Goal: Task Accomplishment & Management: Manage account settings

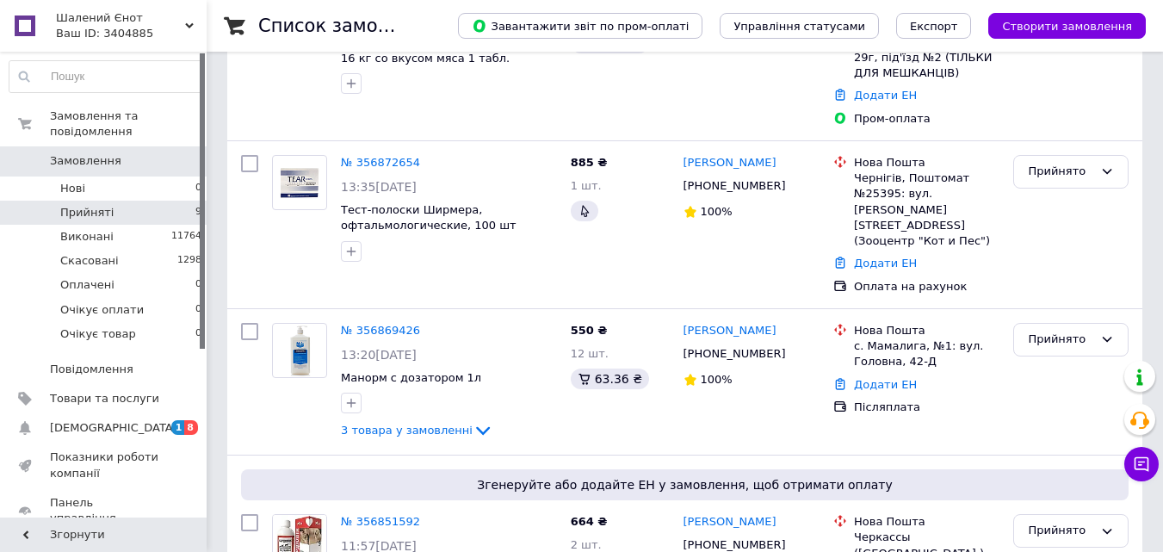
scroll to position [344, 0]
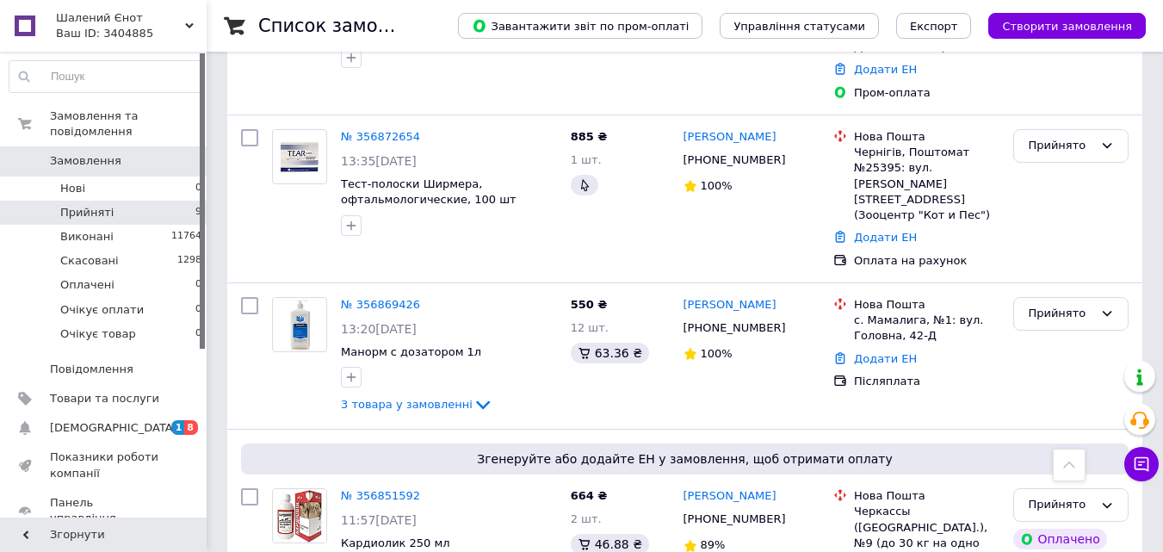
click at [120, 201] on li "Прийняті 9" at bounding box center [106, 213] width 212 height 24
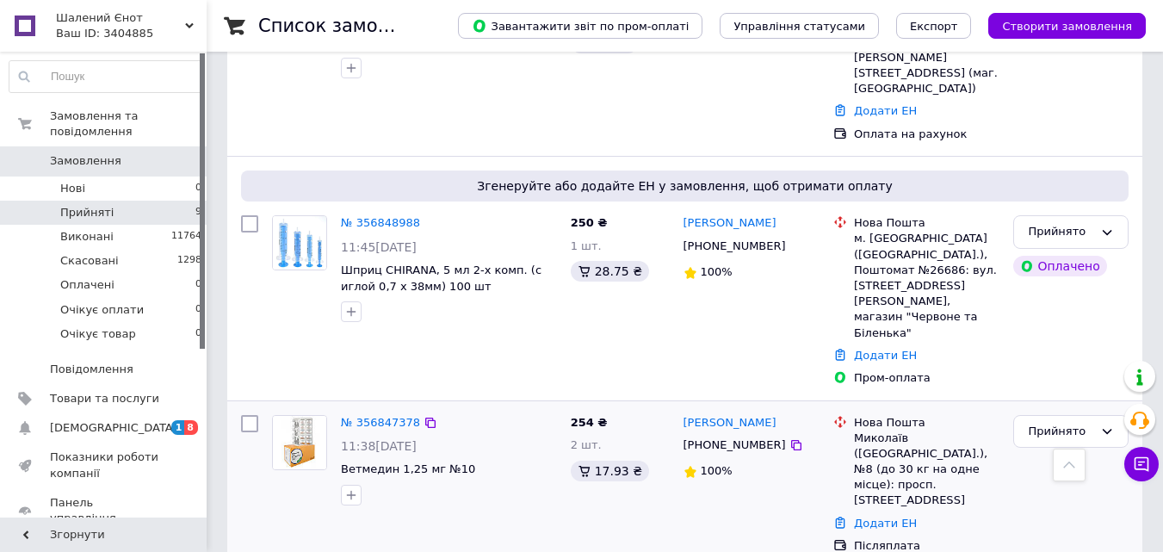
scroll to position [1028, 0]
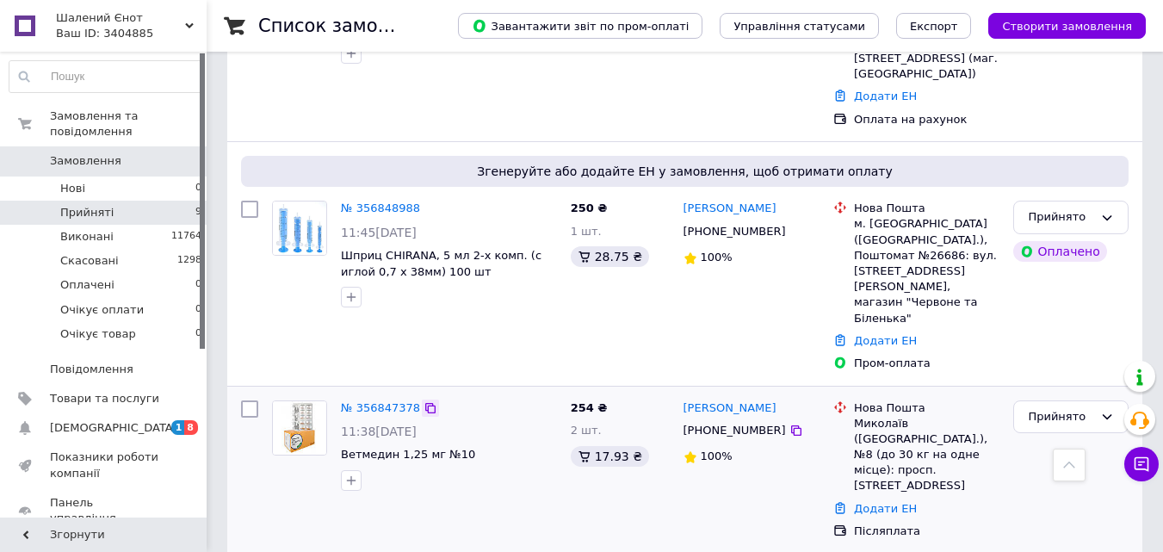
click at [425, 403] on icon at bounding box center [430, 408] width 10 height 10
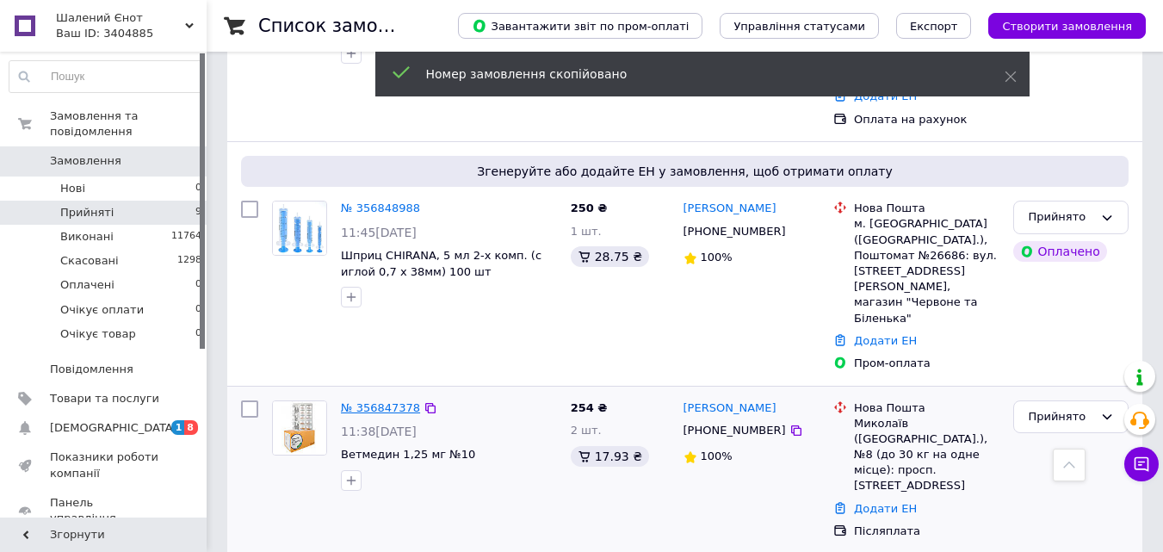
click at [380, 401] on link "№ 356847378" at bounding box center [380, 407] width 79 height 13
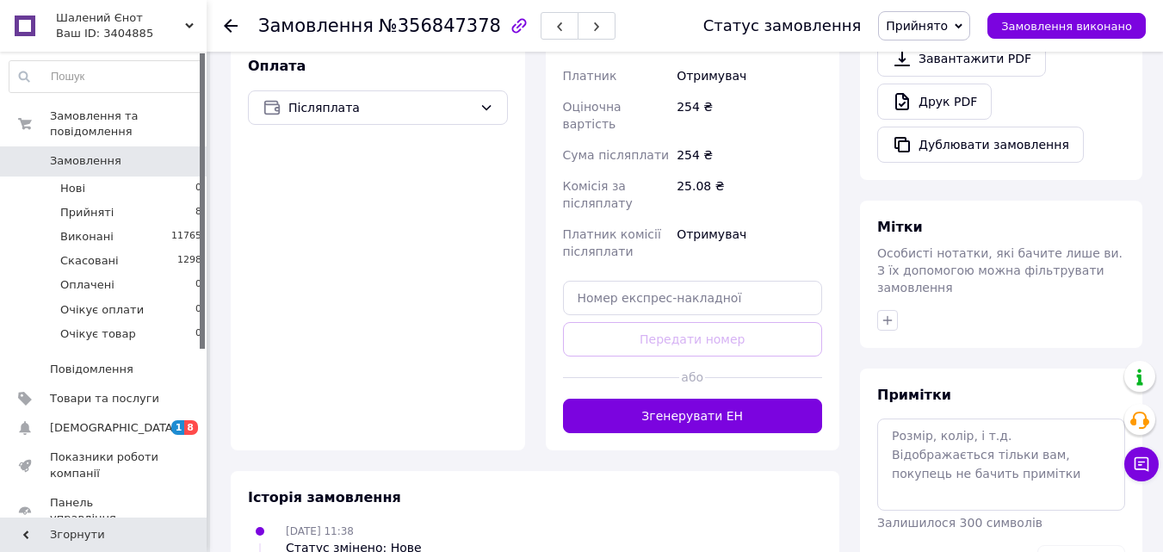
scroll to position [614, 0]
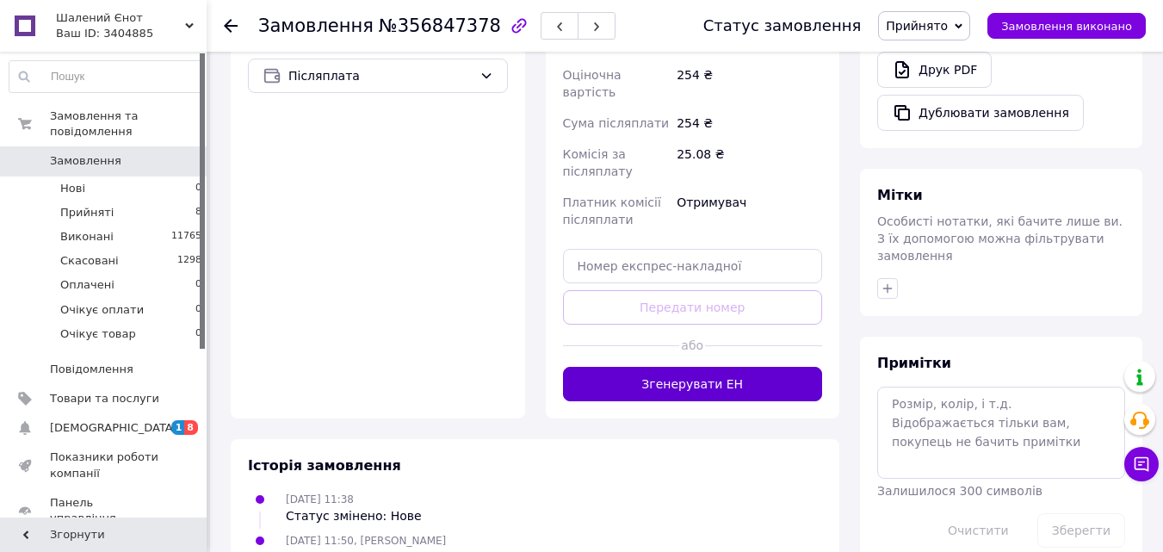
click at [687, 367] on button "Згенерувати ЕН" at bounding box center [693, 384] width 260 height 34
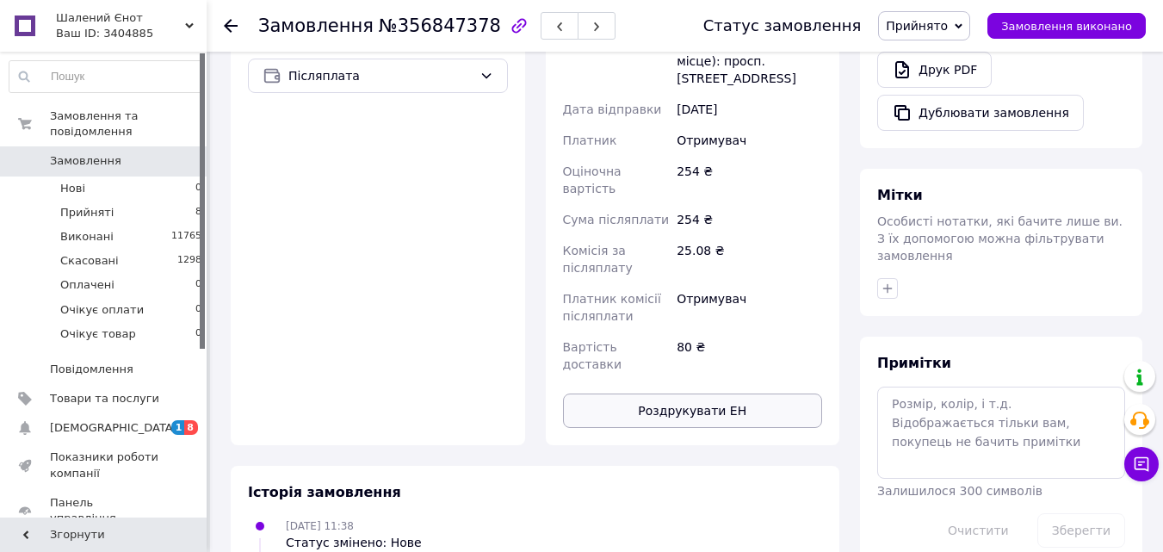
click at [686, 393] on button "Роздрукувати ЕН" at bounding box center [693, 410] width 260 height 34
click at [923, 23] on span "Прийнято" at bounding box center [917, 26] width 62 height 14
click at [929, 51] on li "Виконано" at bounding box center [929, 60] width 101 height 26
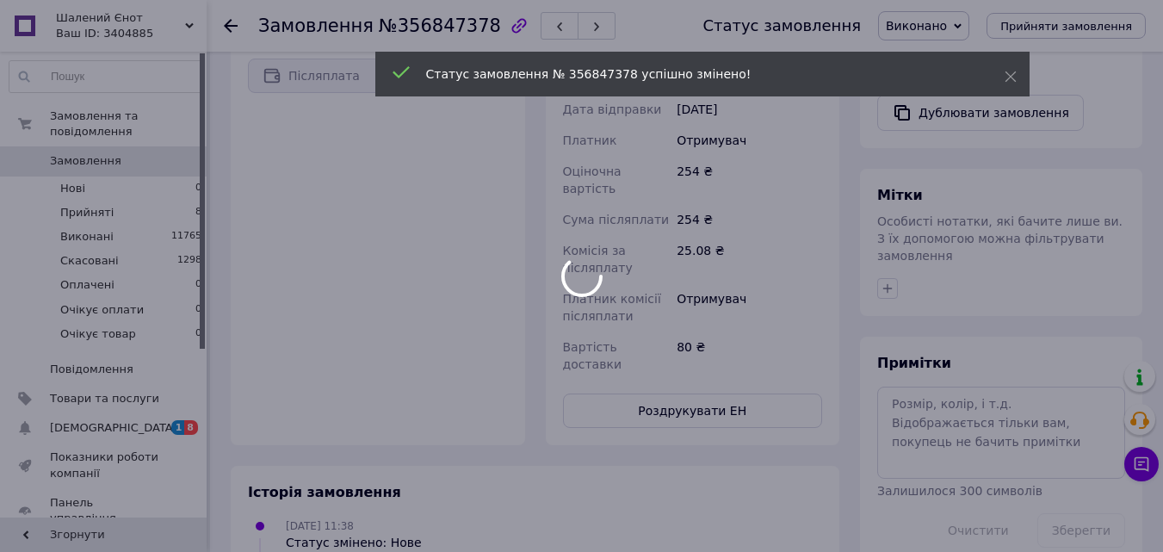
scroll to position [583, 0]
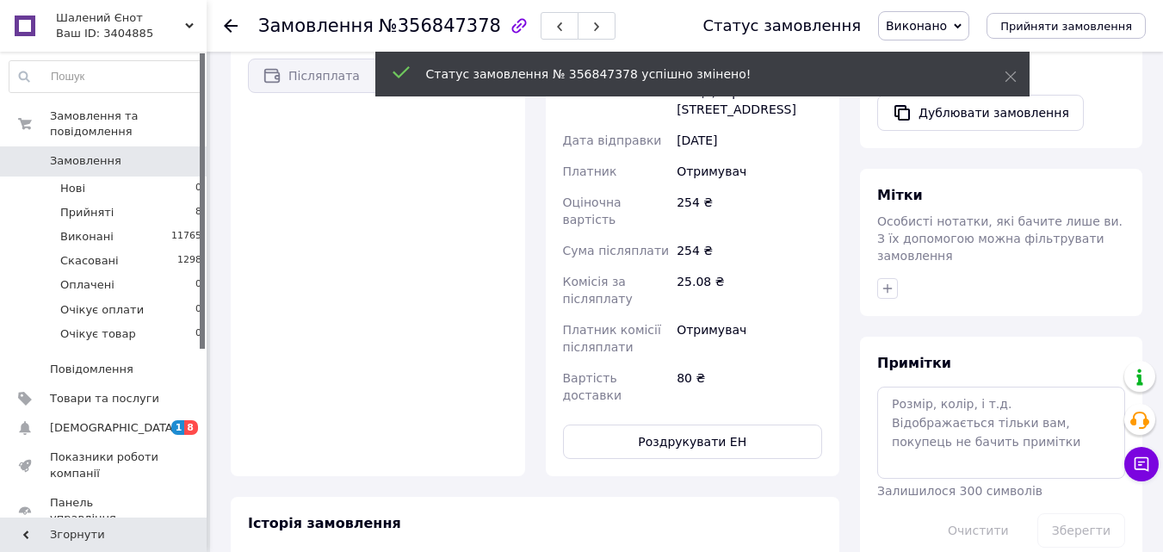
click at [224, 25] on icon at bounding box center [231, 26] width 14 height 14
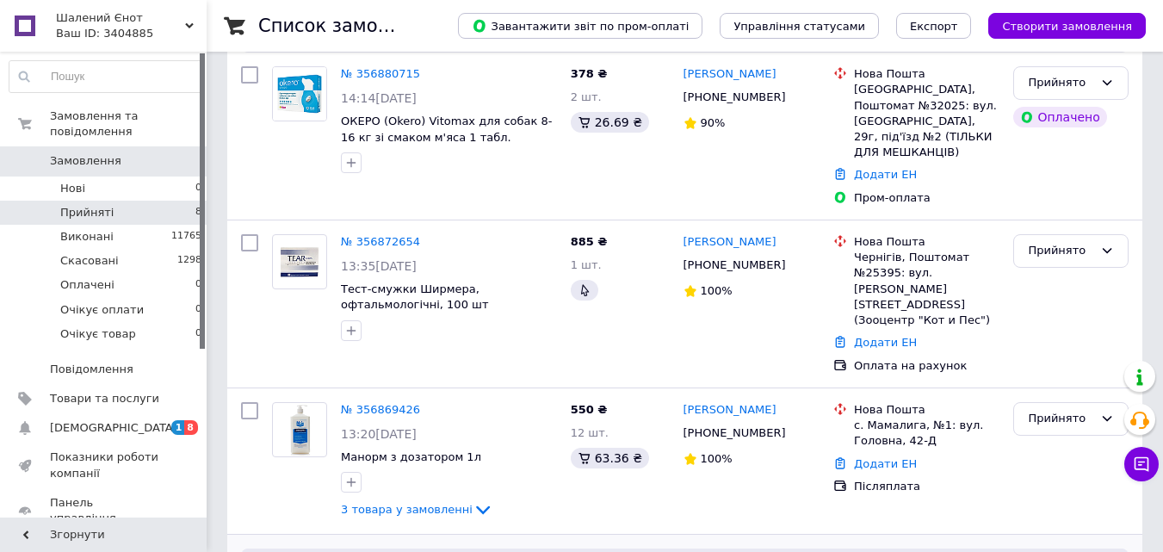
scroll to position [602, 0]
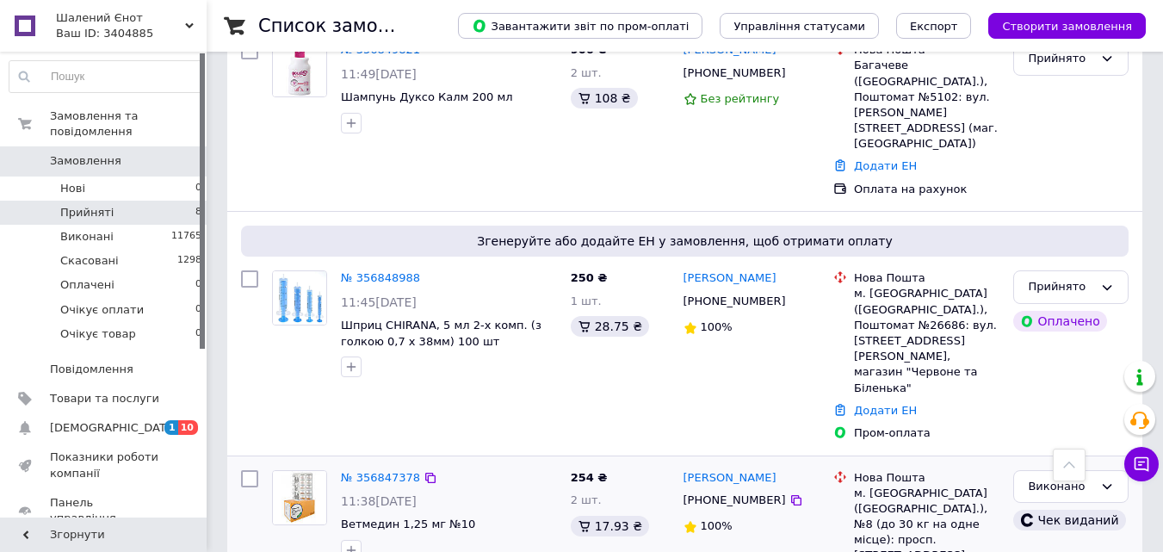
scroll to position [793, 0]
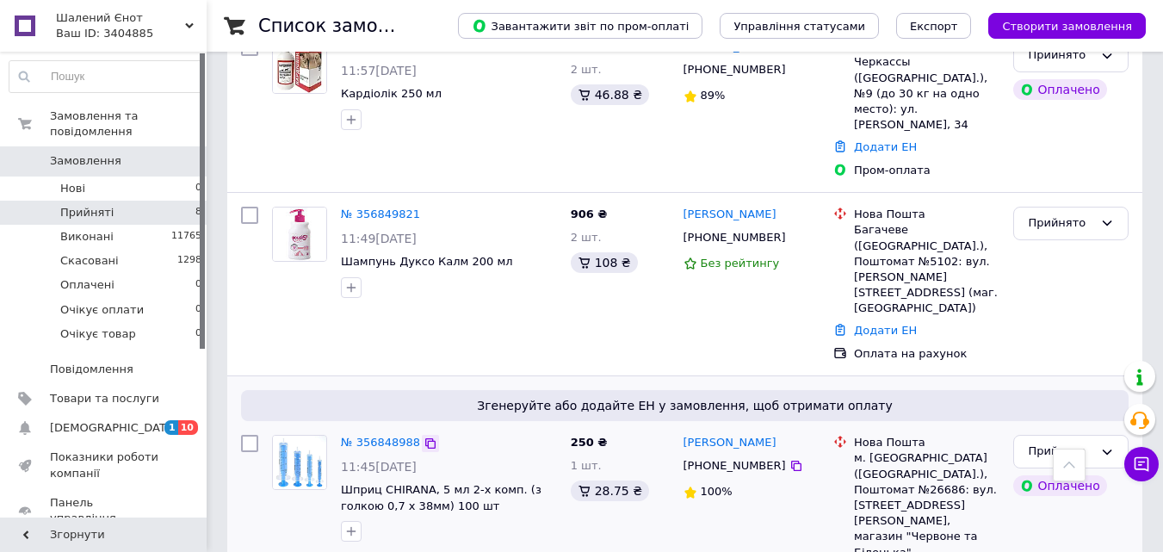
click at [425, 438] on icon at bounding box center [430, 443] width 10 height 10
click at [396, 435] on link "№ 356848988" at bounding box center [380, 441] width 79 height 13
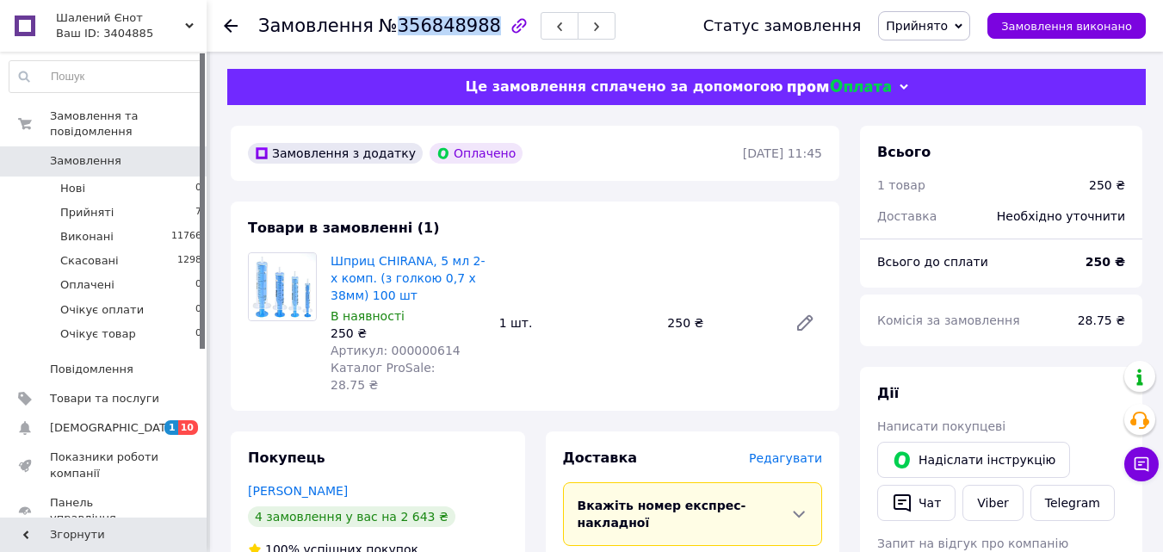
drag, startPoint x: 384, startPoint y: 25, endPoint x: 468, endPoint y: 29, distance: 84.5
click at [468, 29] on span "№356848988" at bounding box center [440, 25] width 122 height 21
copy span "356848988"
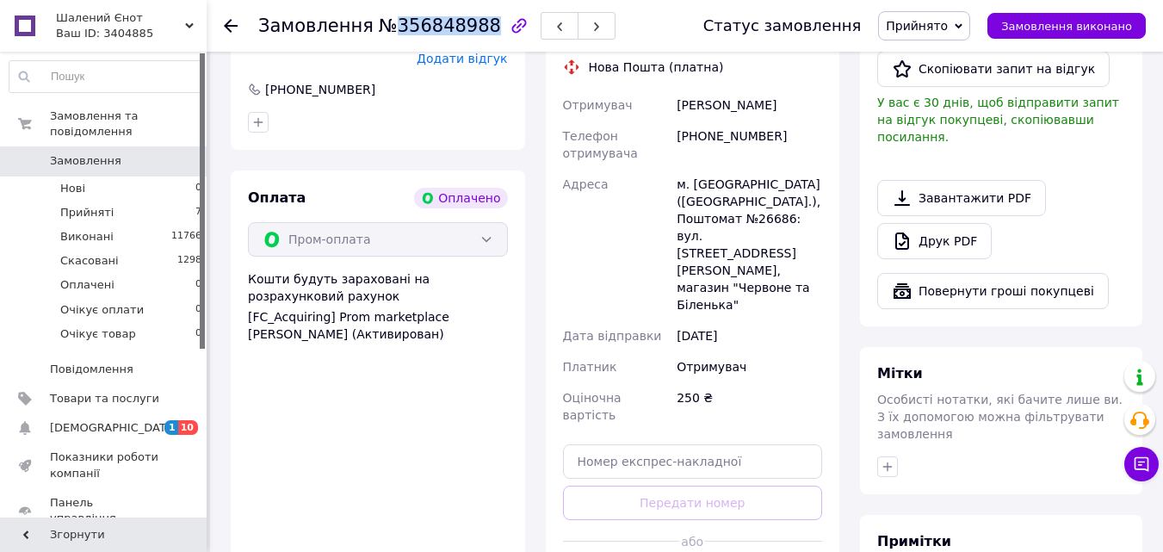
scroll to position [602, 0]
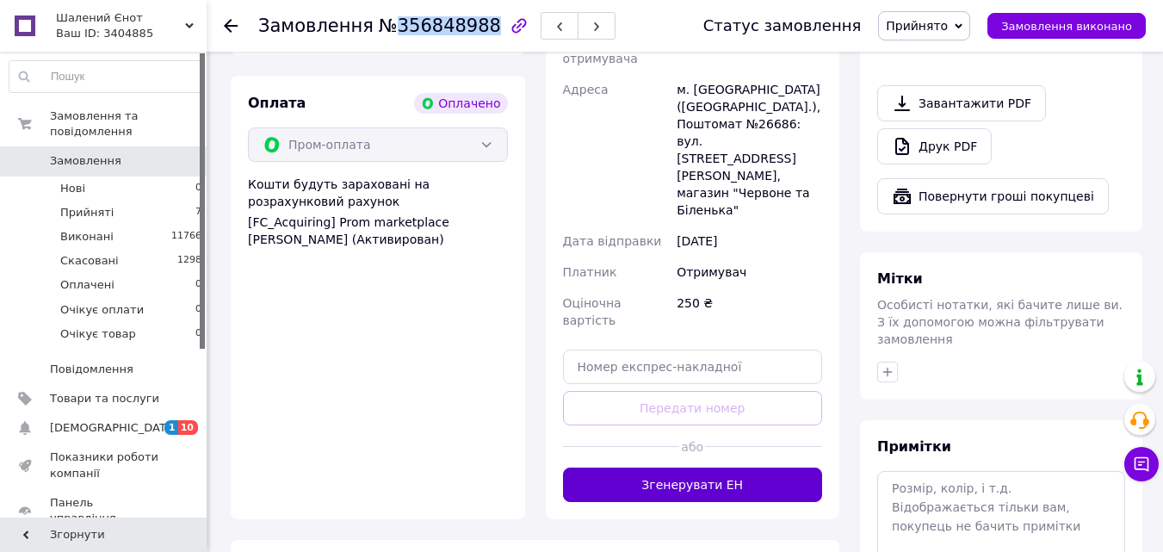
click at [712, 467] on button "Згенерувати ЕН" at bounding box center [693, 484] width 260 height 34
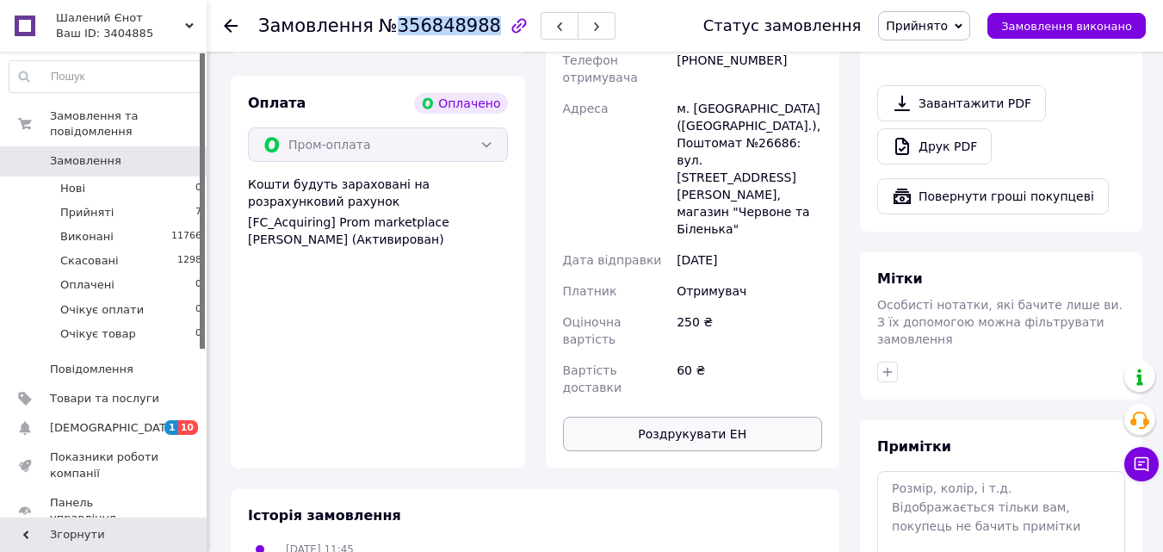
click at [709, 417] on button "Роздрукувати ЕН" at bounding box center [693, 434] width 260 height 34
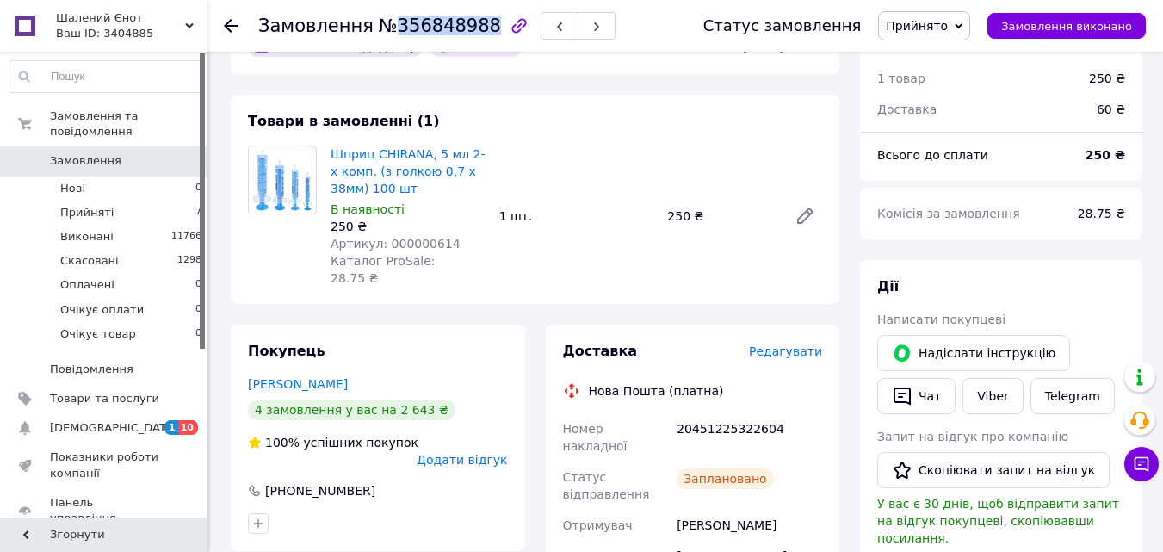
scroll to position [86, 0]
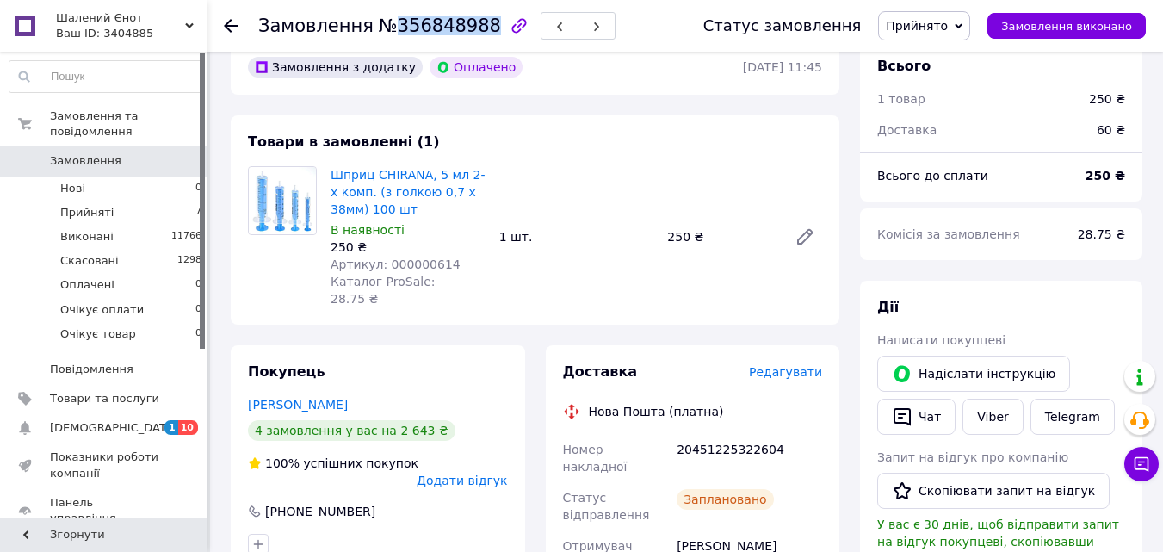
click at [965, 28] on span "Прийнято" at bounding box center [924, 25] width 92 height 29
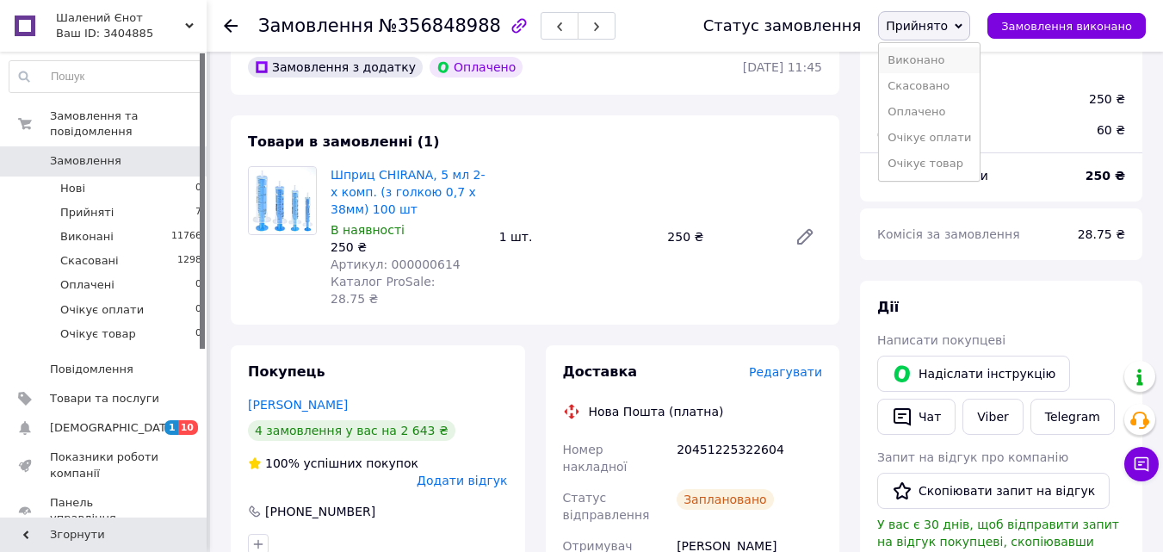
click at [954, 65] on li "Виконано" at bounding box center [929, 60] width 101 height 26
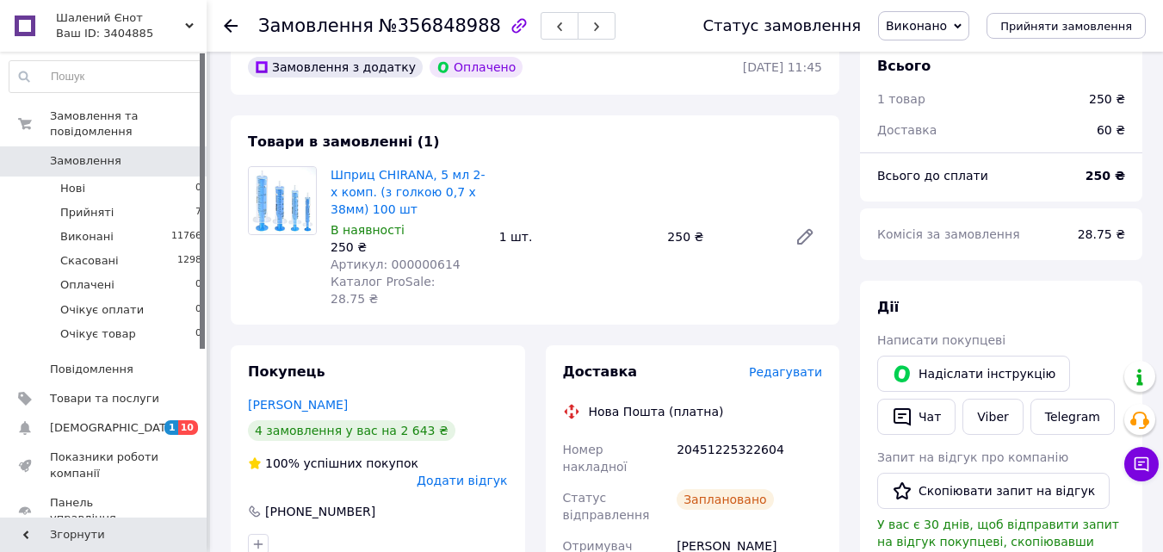
click at [228, 25] on use at bounding box center [231, 26] width 14 height 14
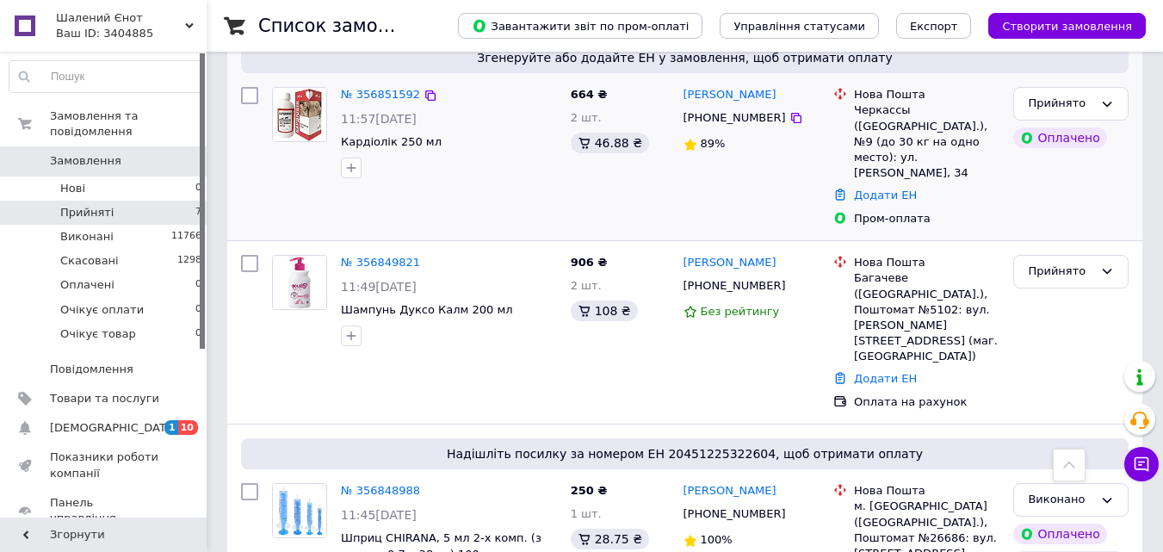
scroll to position [727, 0]
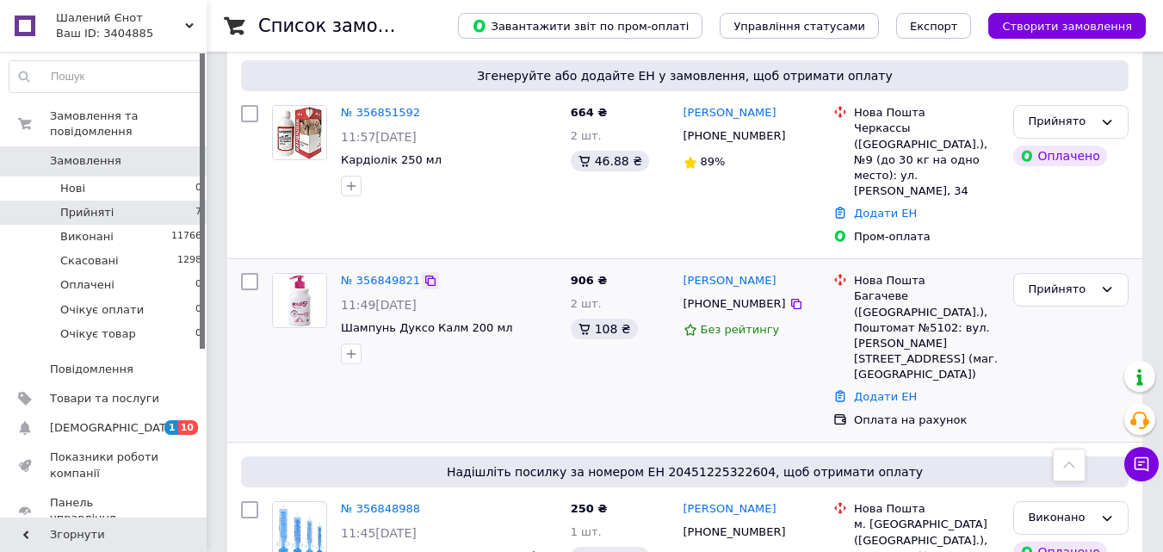
drag, startPoint x: 429, startPoint y: 229, endPoint x: 416, endPoint y: 231, distance: 13.9
click at [429, 272] on div at bounding box center [430, 280] width 17 height 17
click at [423, 274] on icon at bounding box center [430, 281] width 14 height 14
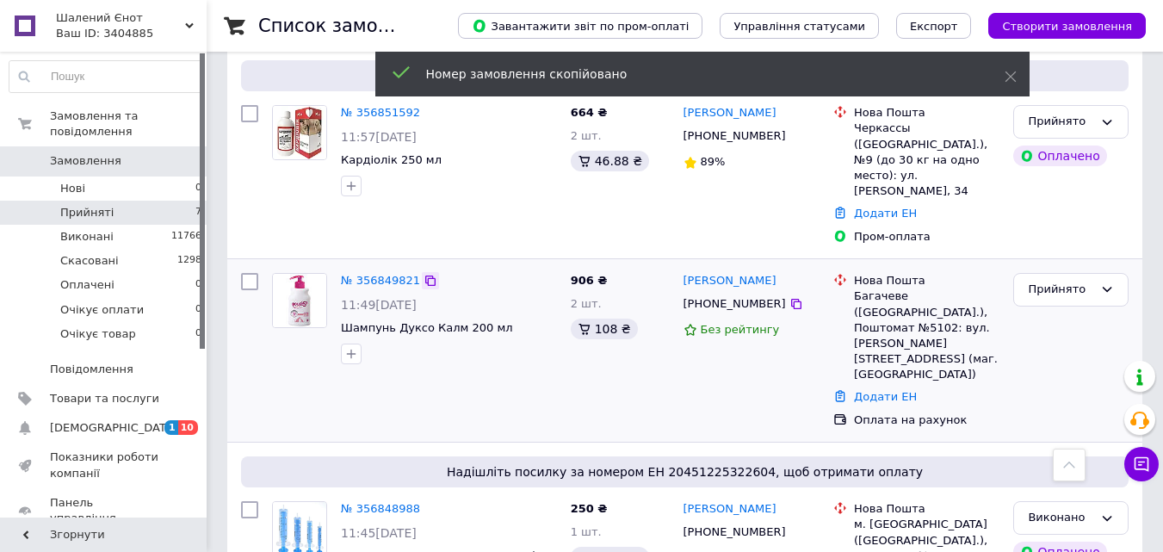
click at [423, 274] on icon at bounding box center [430, 281] width 14 height 14
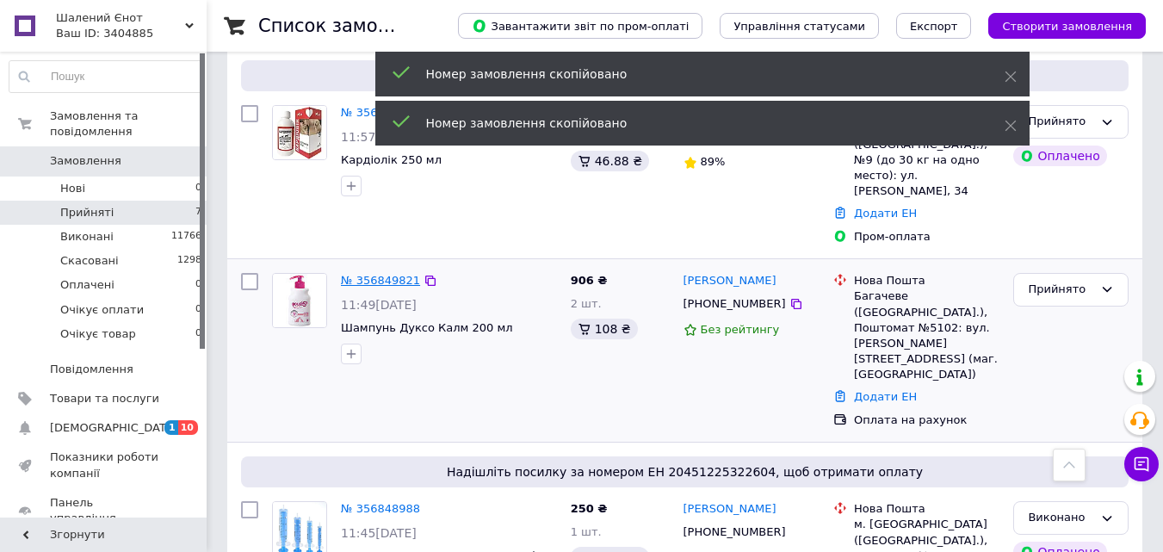
click at [385, 274] on link "№ 356849821" at bounding box center [380, 280] width 79 height 13
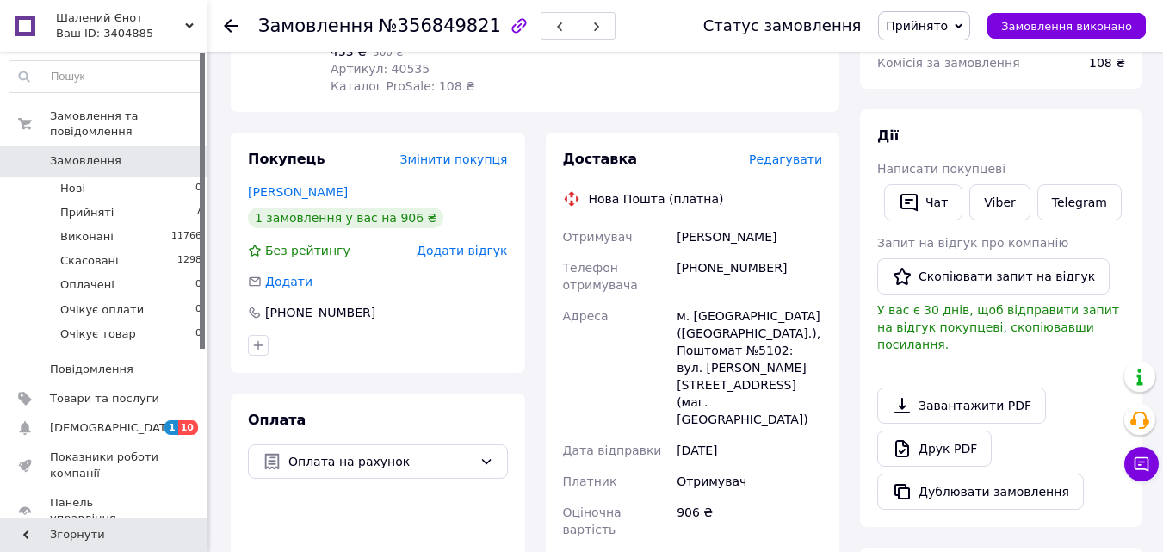
scroll to position [651, 0]
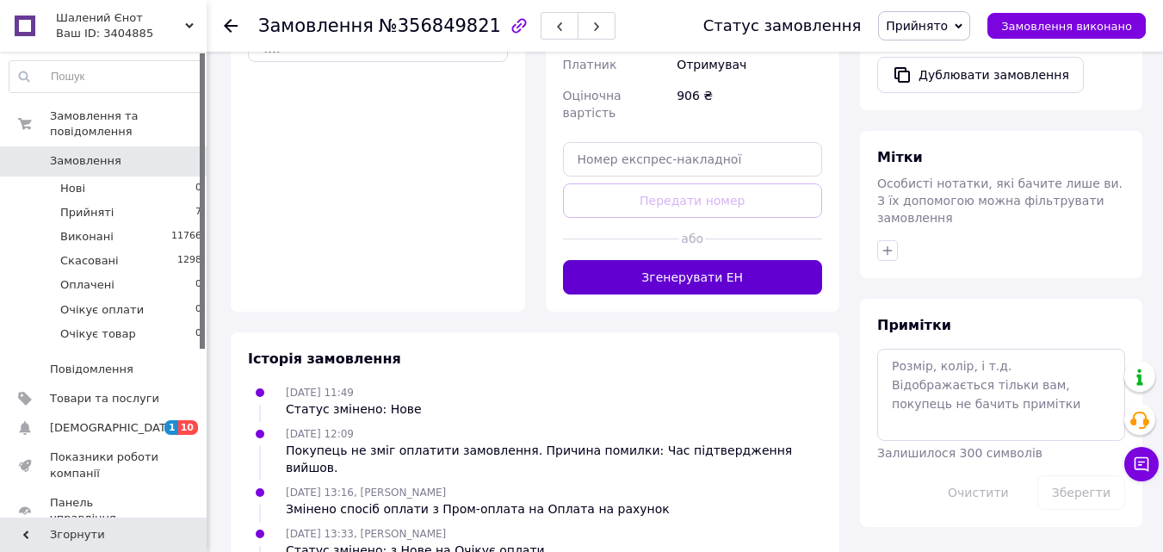
click at [692, 260] on button "Згенерувати ЕН" at bounding box center [693, 277] width 260 height 34
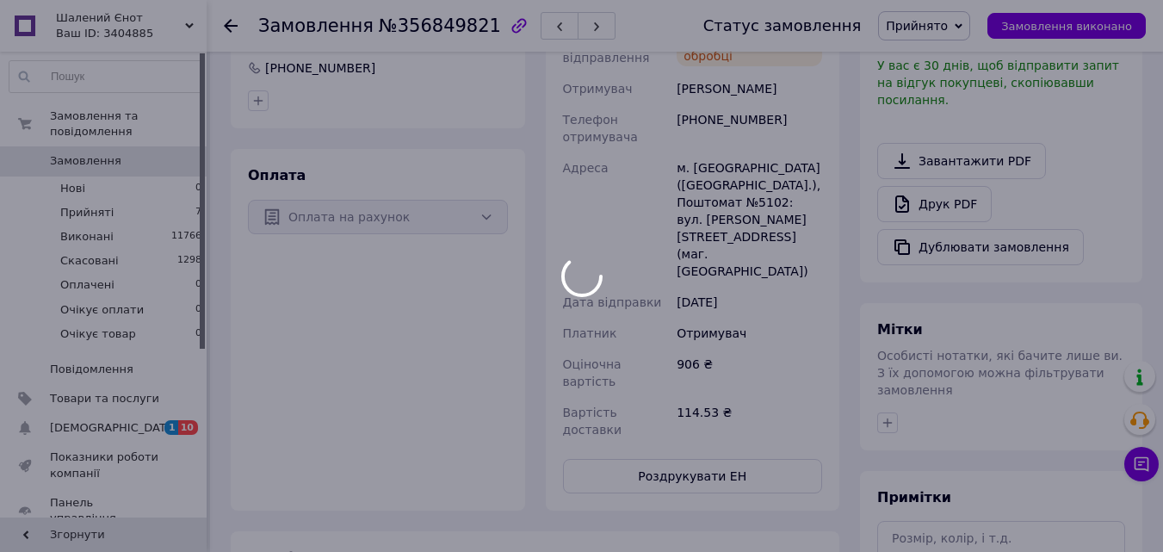
scroll to position [558, 0]
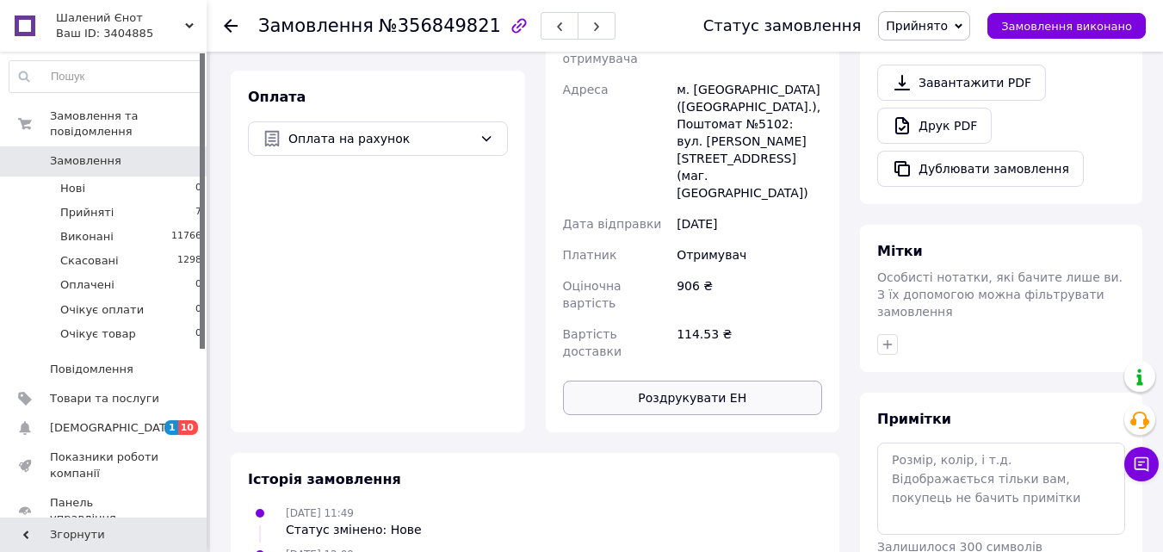
click at [712, 380] on button "Роздрукувати ЕН" at bounding box center [693, 397] width 260 height 34
click at [938, 19] on span "Прийнято" at bounding box center [917, 26] width 62 height 14
click at [935, 56] on li "Виконано" at bounding box center [929, 60] width 101 height 26
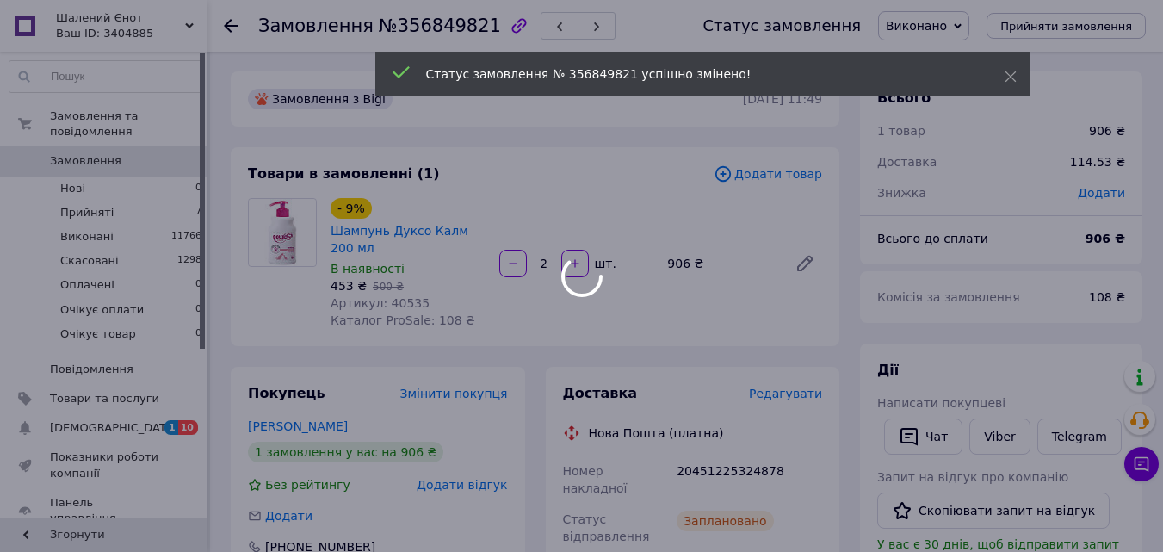
scroll to position [0, 0]
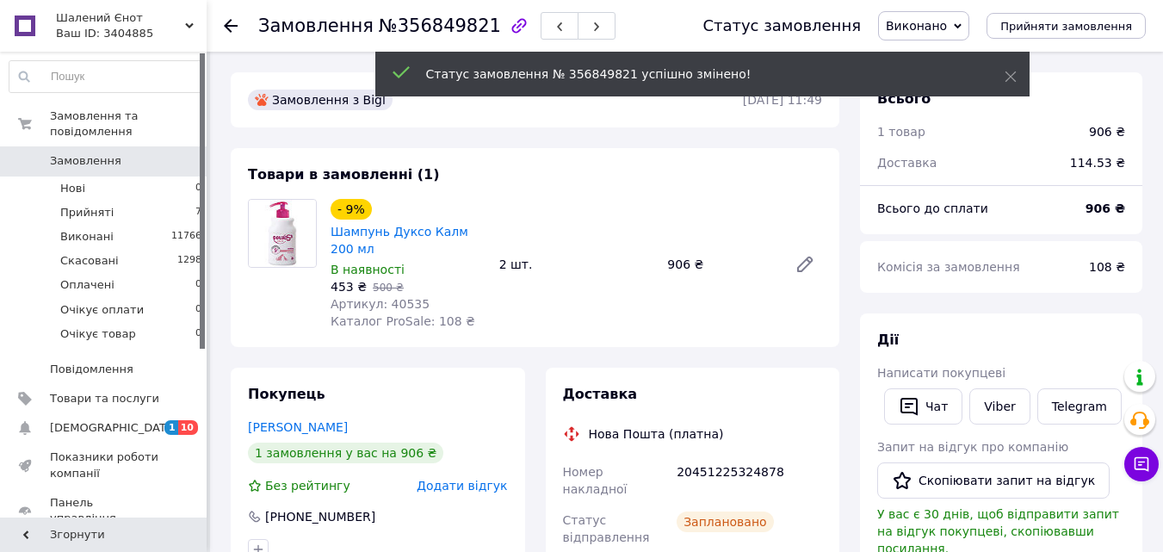
click at [236, 29] on icon at bounding box center [231, 26] width 14 height 14
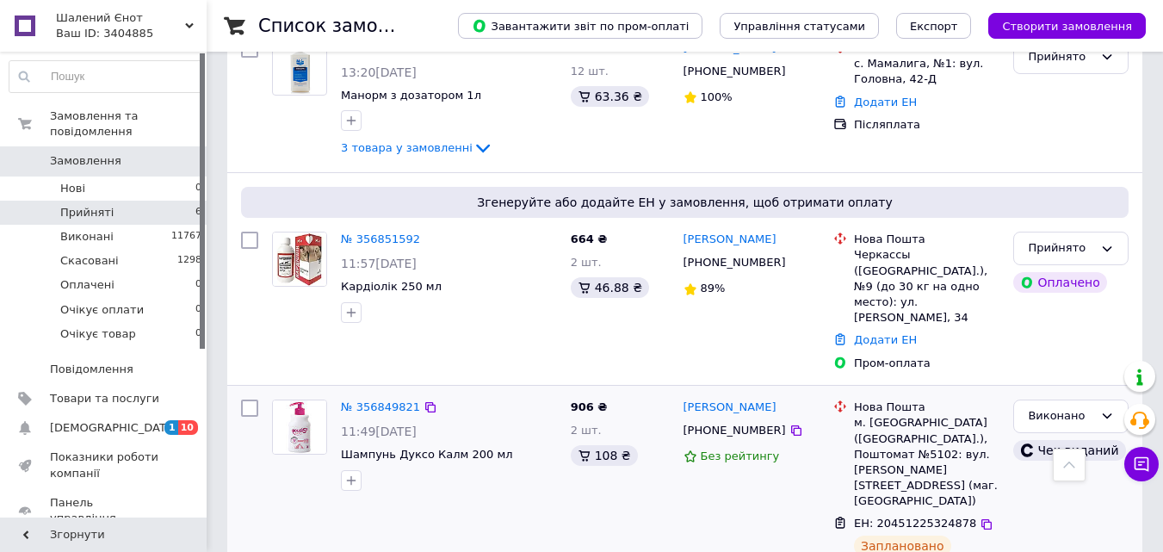
scroll to position [515, 0]
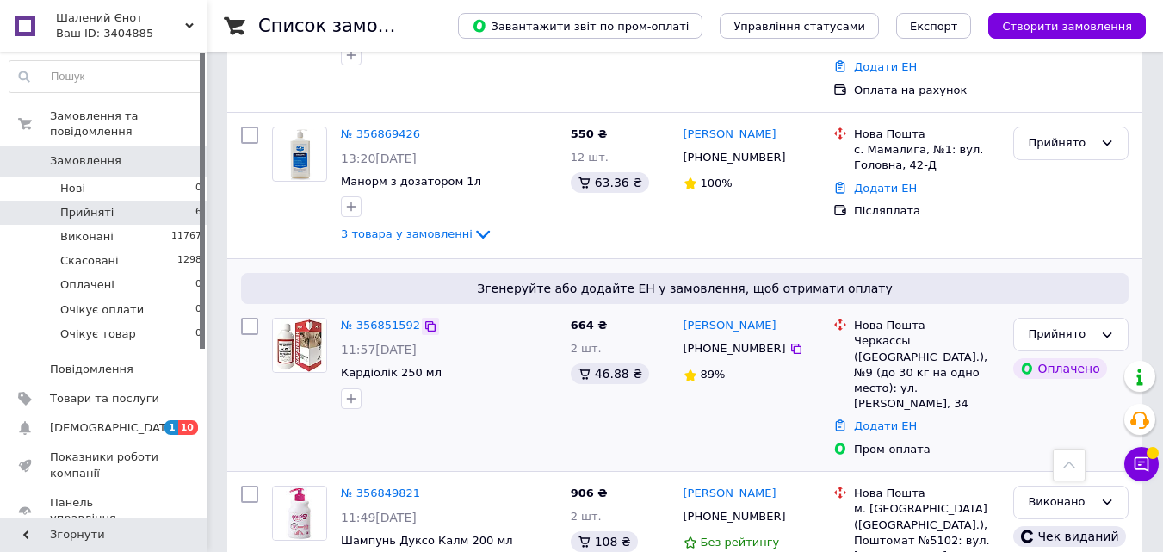
click at [423, 319] on icon at bounding box center [430, 326] width 14 height 14
click at [396, 318] on link "№ 356851592" at bounding box center [380, 324] width 79 height 13
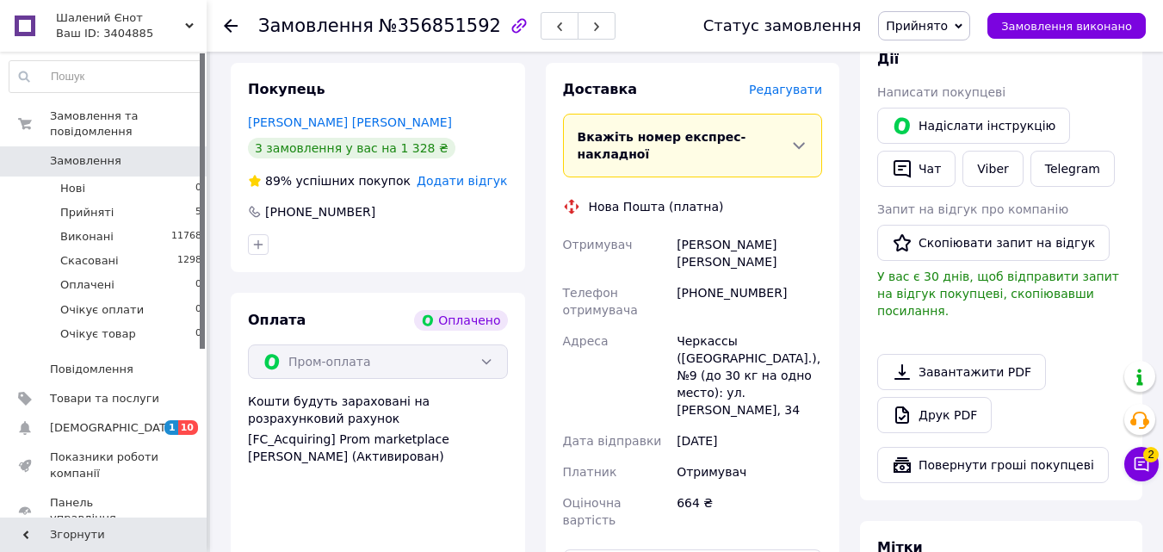
scroll to position [550, 0]
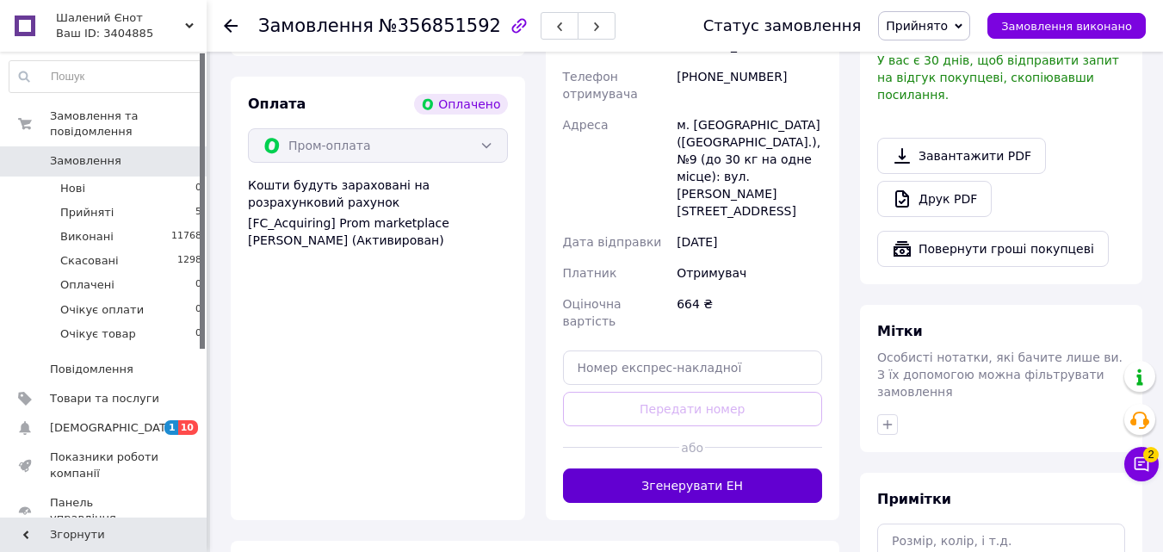
click at [683, 468] on button "Згенерувати ЕН" at bounding box center [693, 485] width 260 height 34
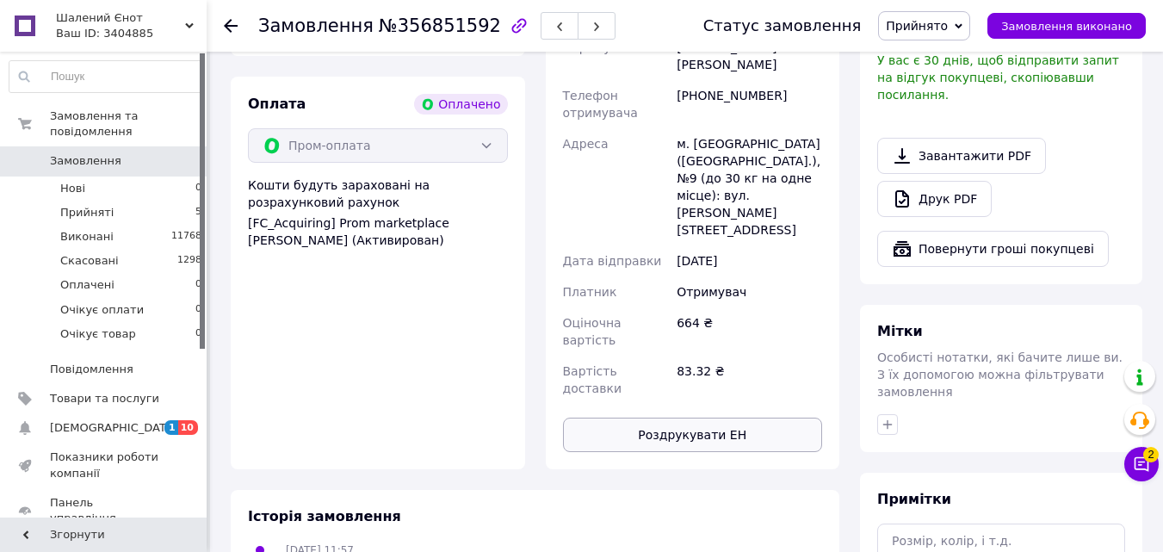
click at [673, 417] on button "Роздрукувати ЕН" at bounding box center [693, 434] width 260 height 34
click at [926, 22] on span "Прийнято" at bounding box center [917, 26] width 62 height 14
click at [923, 65] on li "Виконано" at bounding box center [929, 60] width 101 height 26
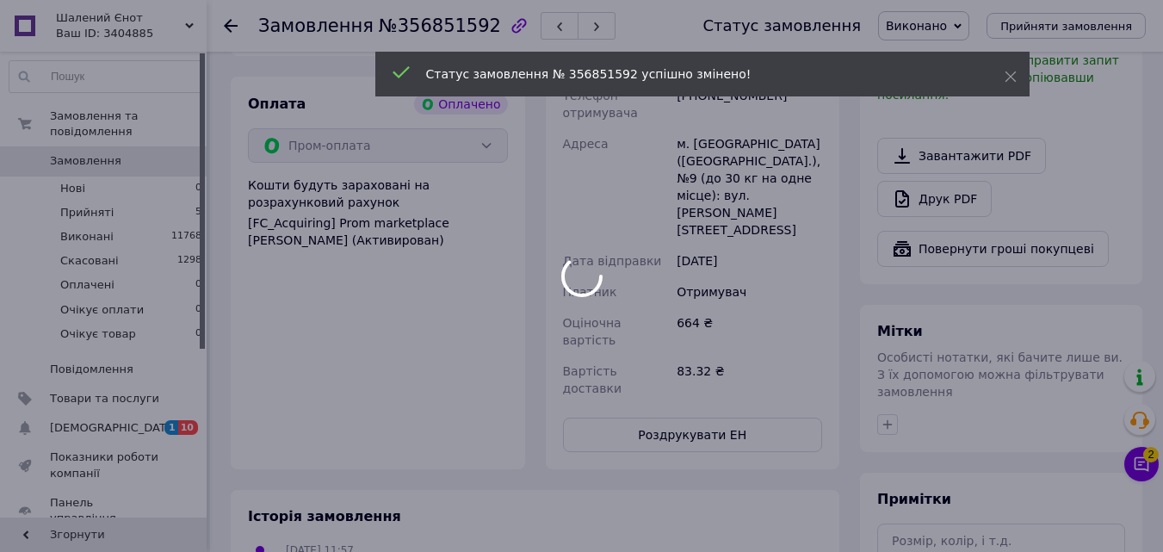
click at [228, 21] on div at bounding box center [581, 276] width 1163 height 552
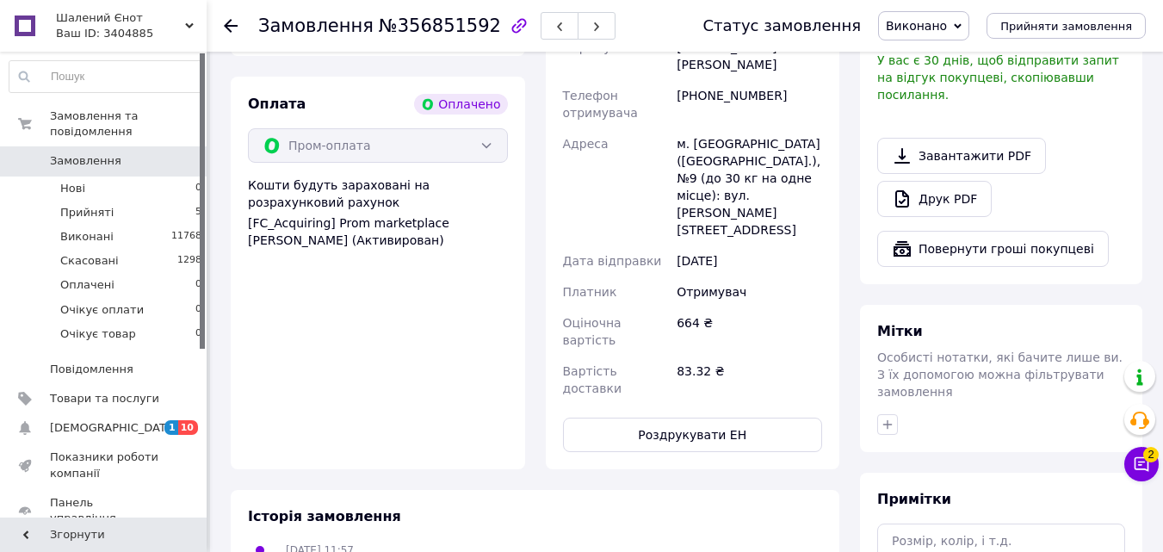
click at [225, 24] on icon at bounding box center [231, 26] width 14 height 14
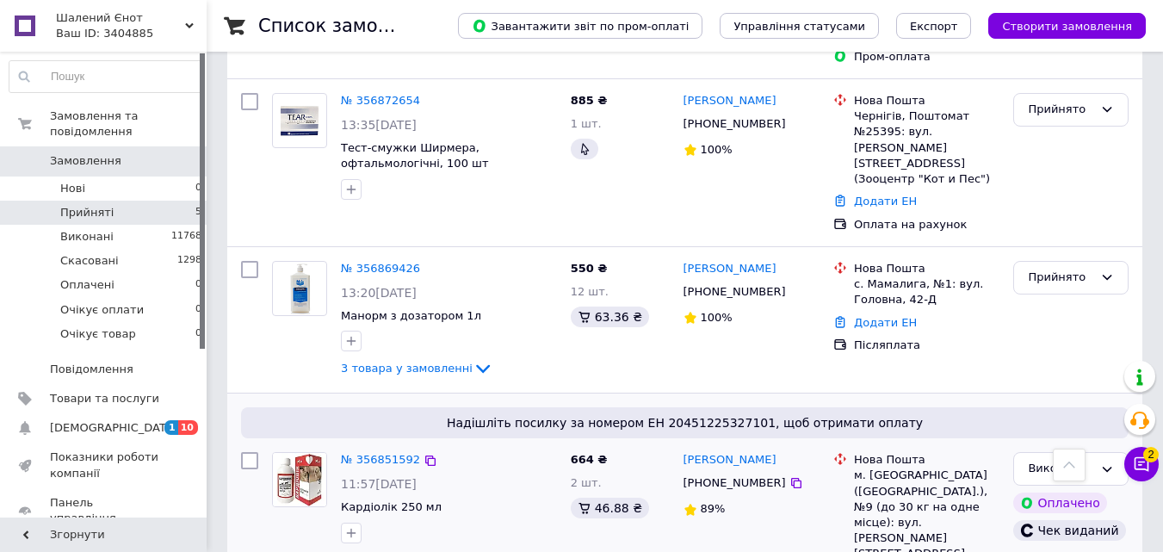
scroll to position [379, 0]
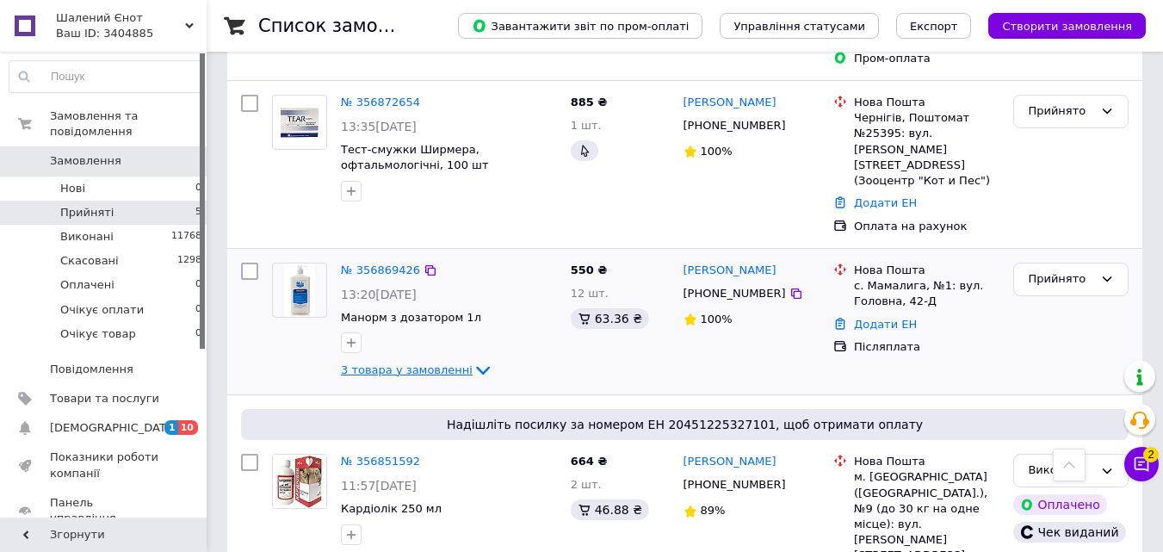
click at [424, 363] on span "3 товара у замовленні" at bounding box center [407, 369] width 132 height 13
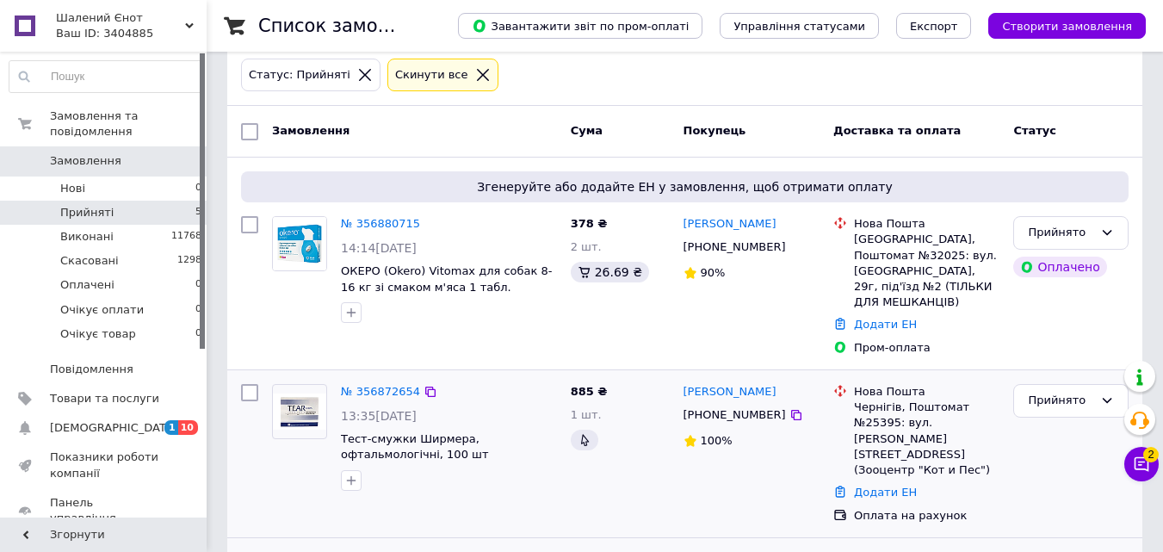
scroll to position [120, 0]
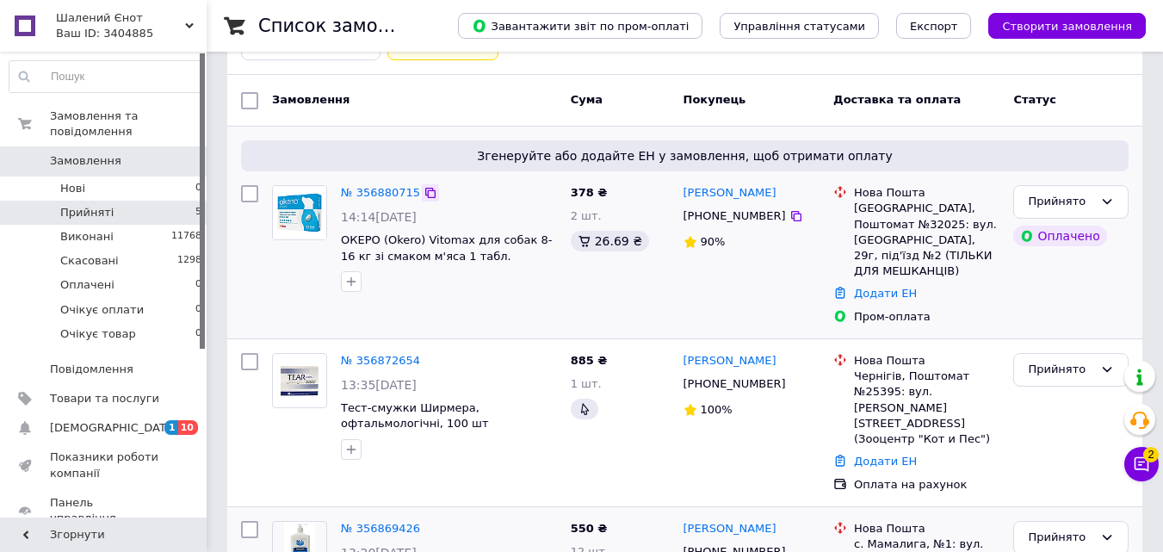
click at [423, 189] on icon at bounding box center [430, 193] width 14 height 14
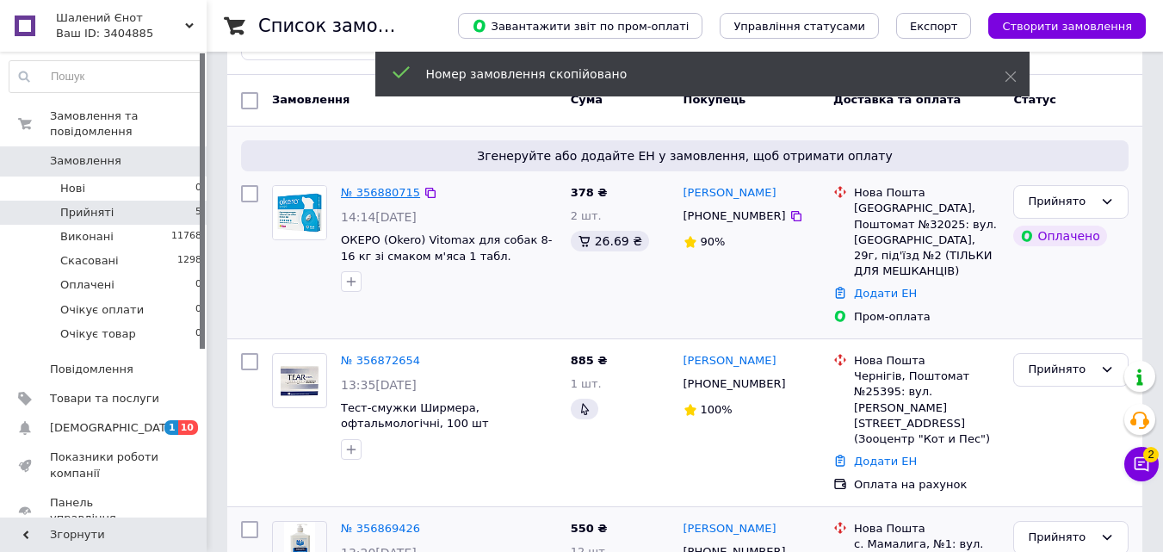
click at [374, 190] on link "№ 356880715" at bounding box center [380, 192] width 79 height 13
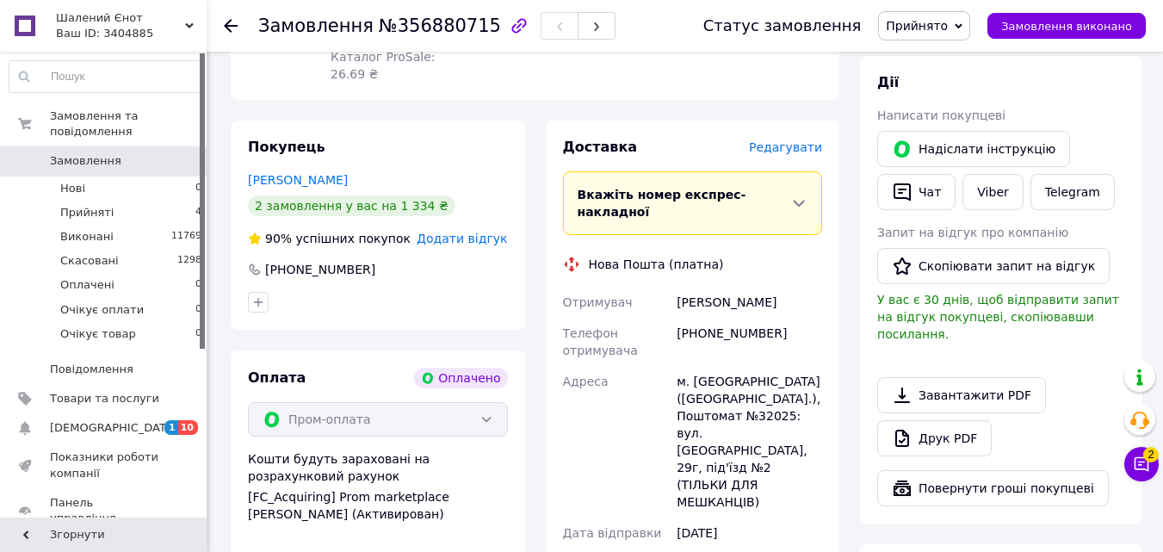
scroll to position [637, 0]
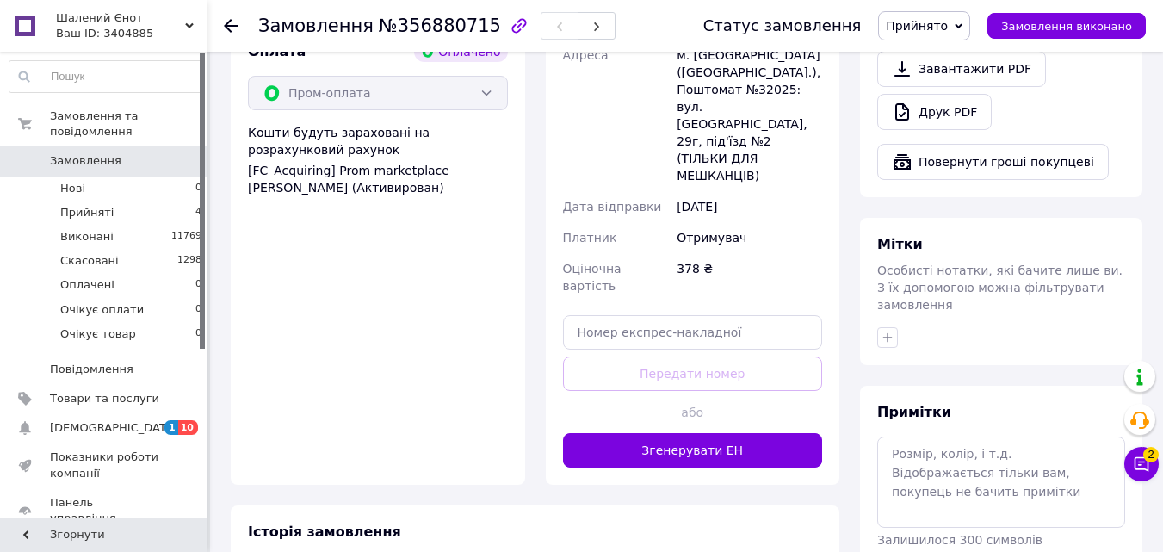
click at [713, 433] on button "Згенерувати ЕН" at bounding box center [693, 450] width 260 height 34
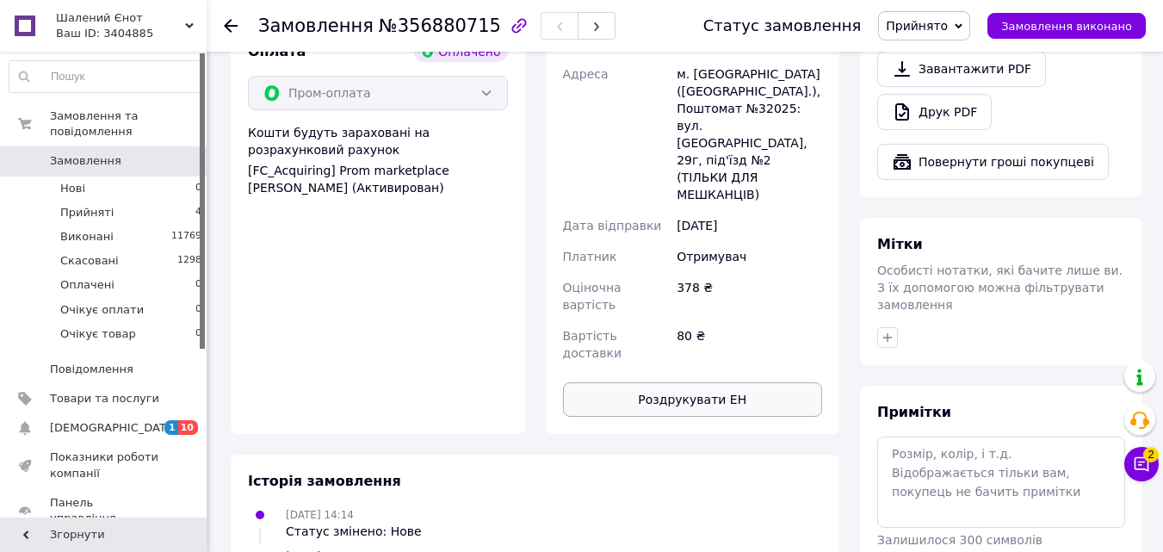
click at [695, 382] on button "Роздрукувати ЕН" at bounding box center [693, 399] width 260 height 34
click at [949, 15] on span "Прийнято" at bounding box center [924, 25] width 92 height 29
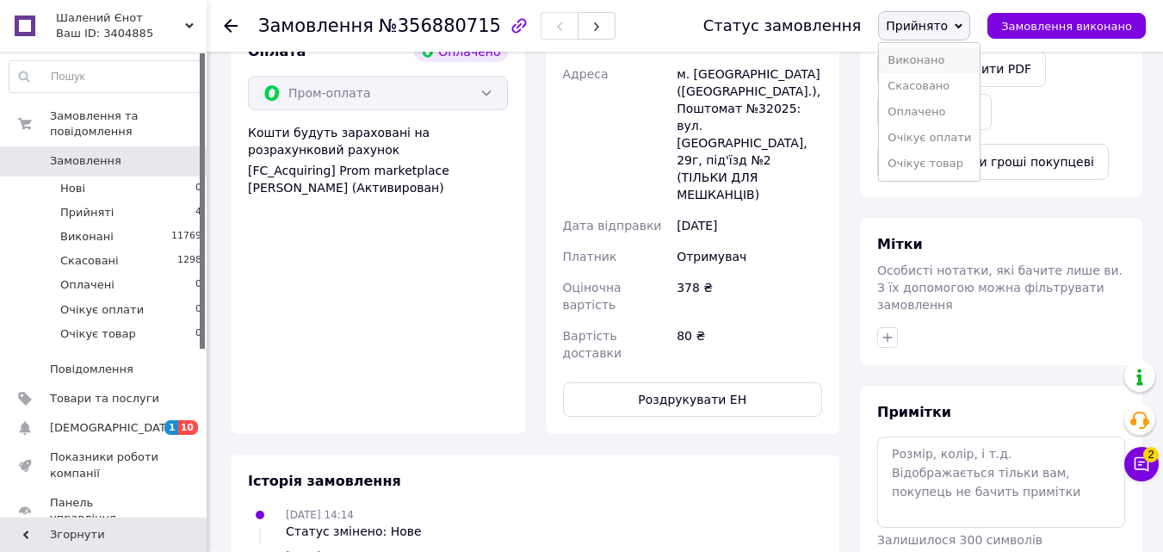
click at [944, 59] on li "Виконано" at bounding box center [929, 60] width 101 height 26
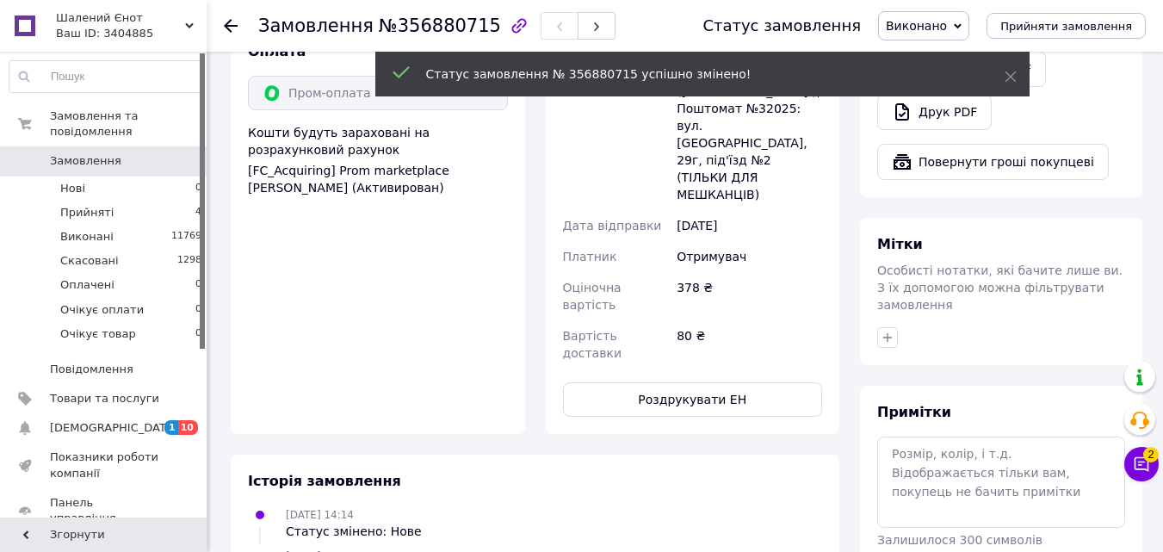
click at [232, 26] on use at bounding box center [231, 26] width 14 height 14
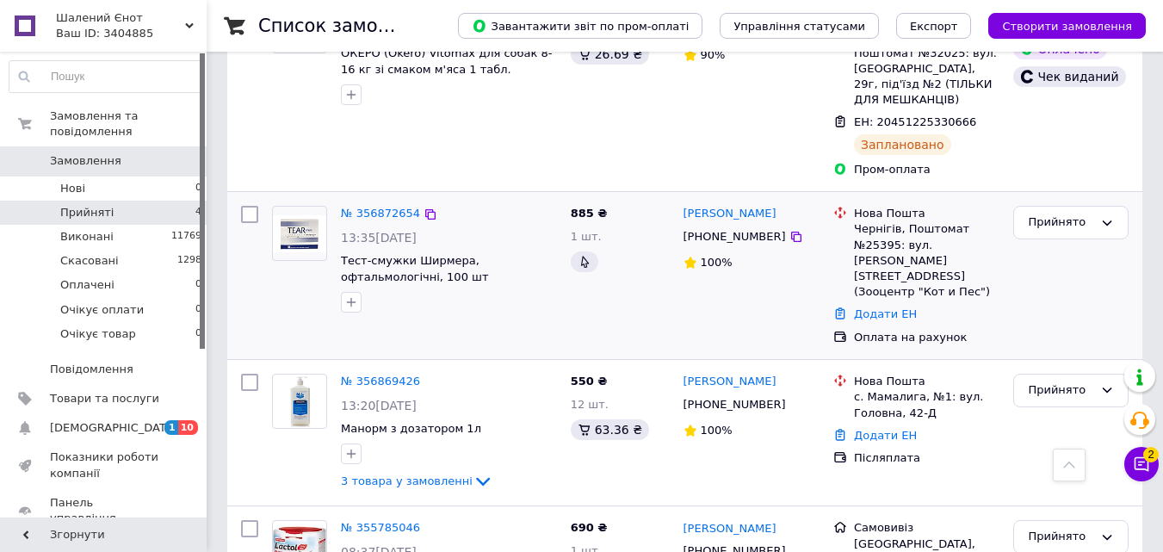
scroll to position [354, 0]
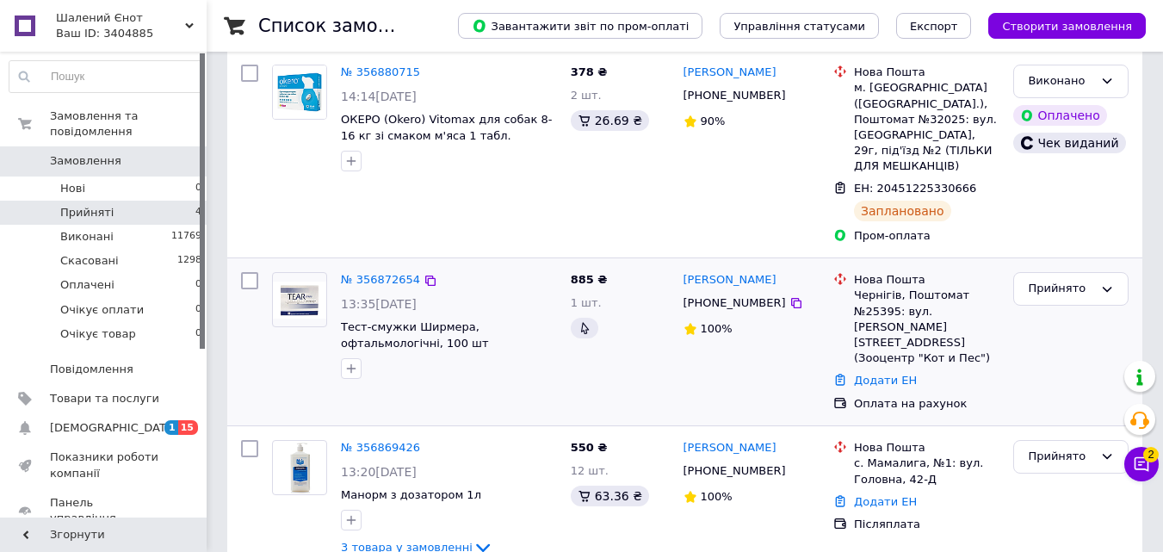
scroll to position [344, 0]
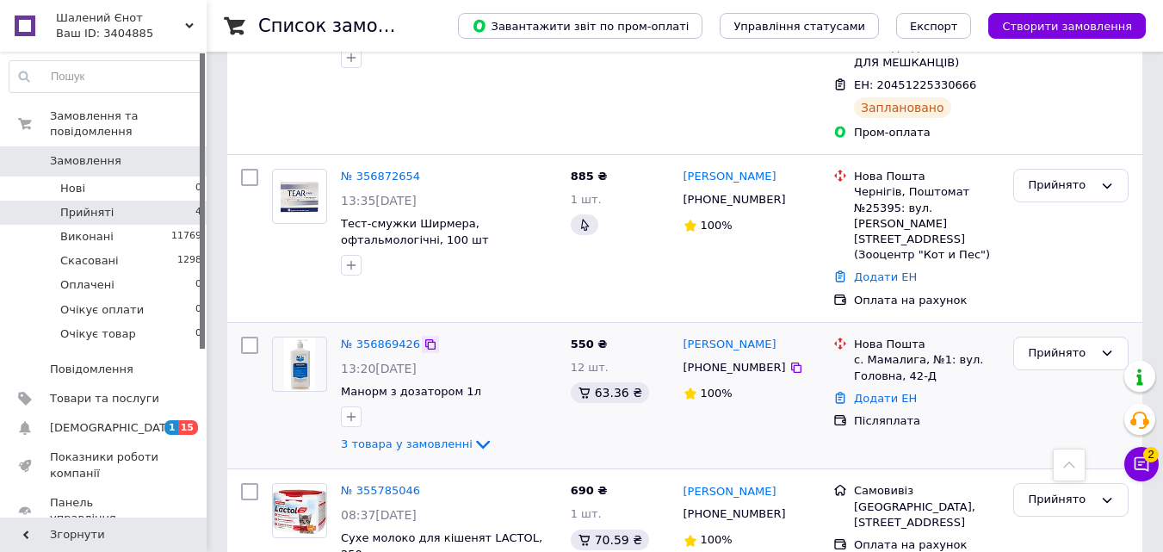
click at [423, 337] on icon at bounding box center [430, 344] width 14 height 14
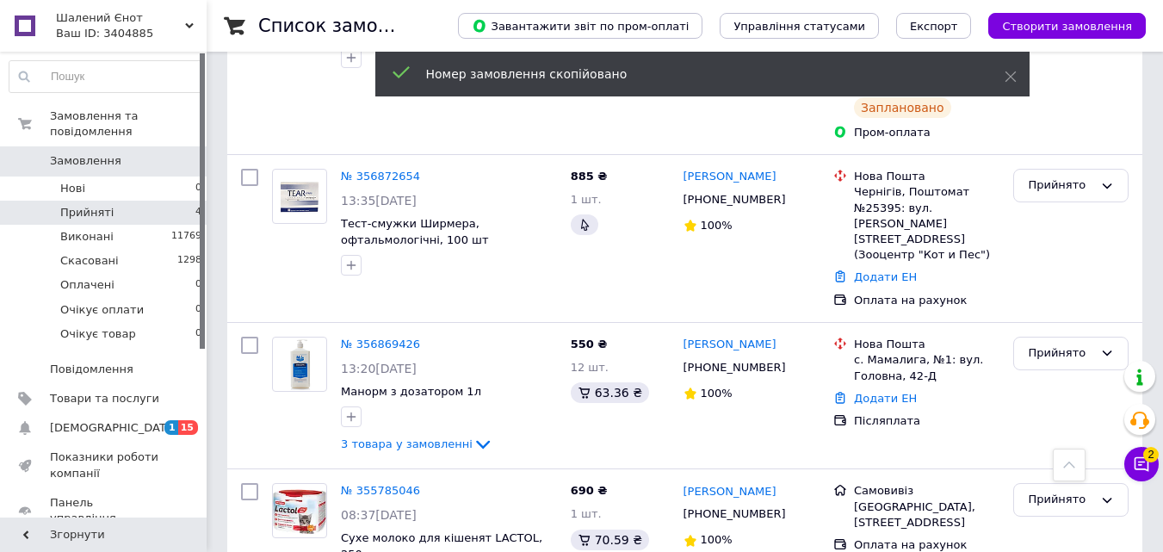
click at [387, 337] on link "№ 356869426" at bounding box center [380, 343] width 79 height 13
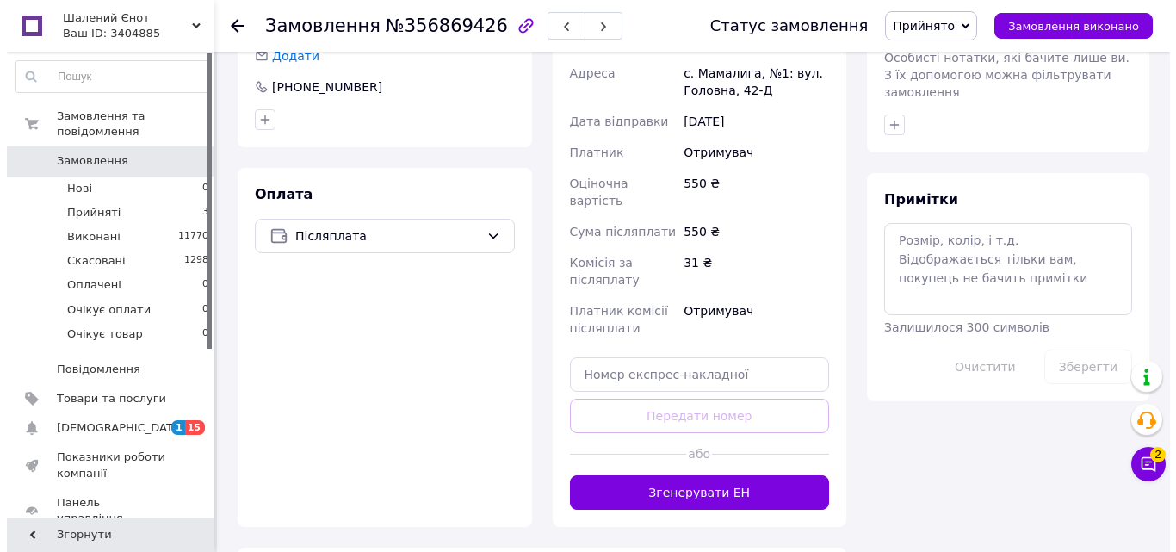
scroll to position [861, 0]
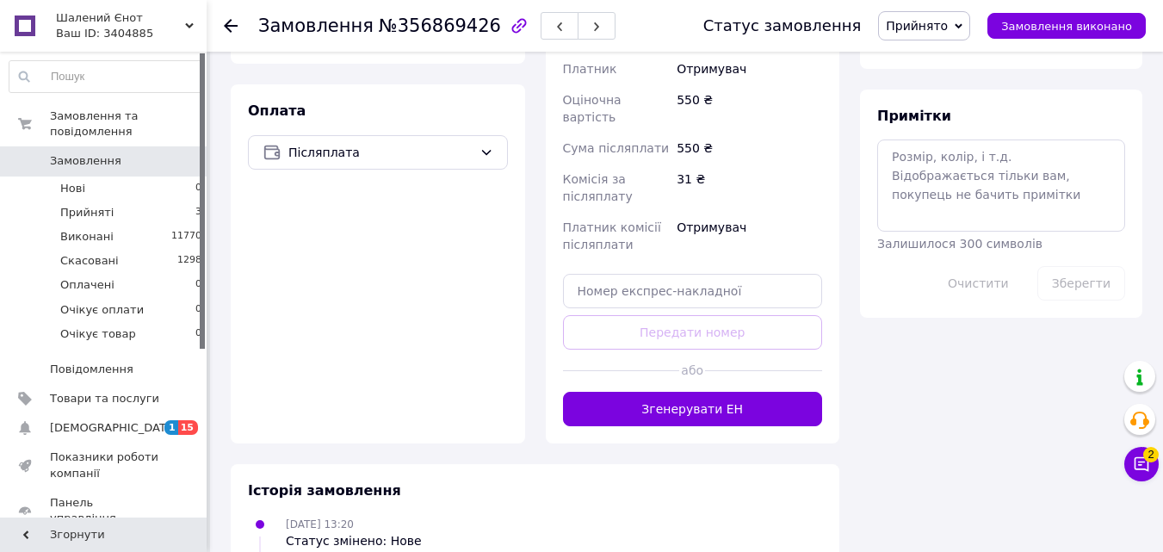
click at [707, 392] on button "Згенерувати ЕН" at bounding box center [693, 409] width 260 height 34
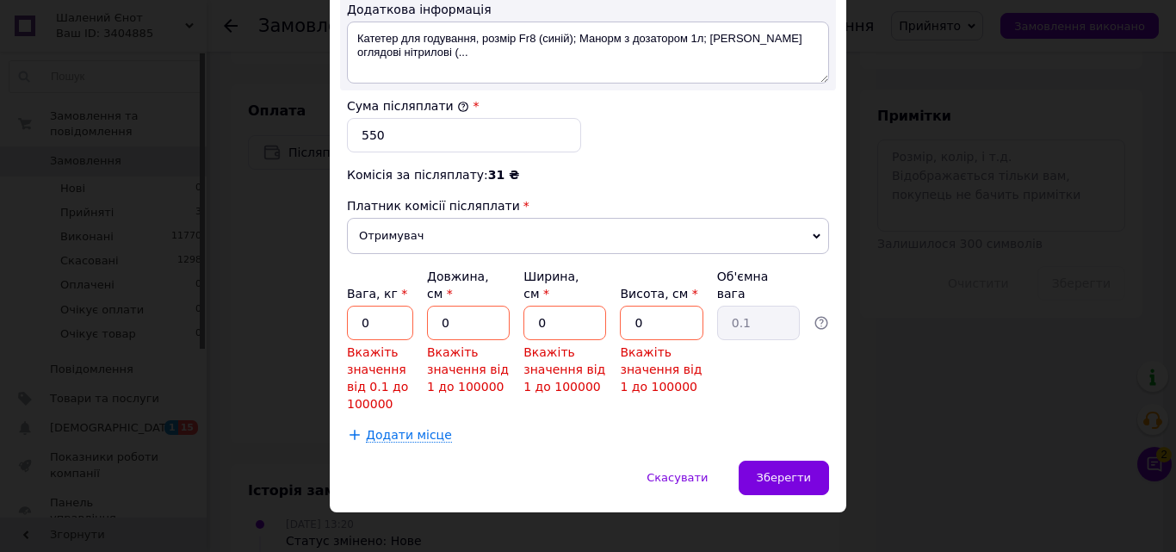
scroll to position [1044, 0]
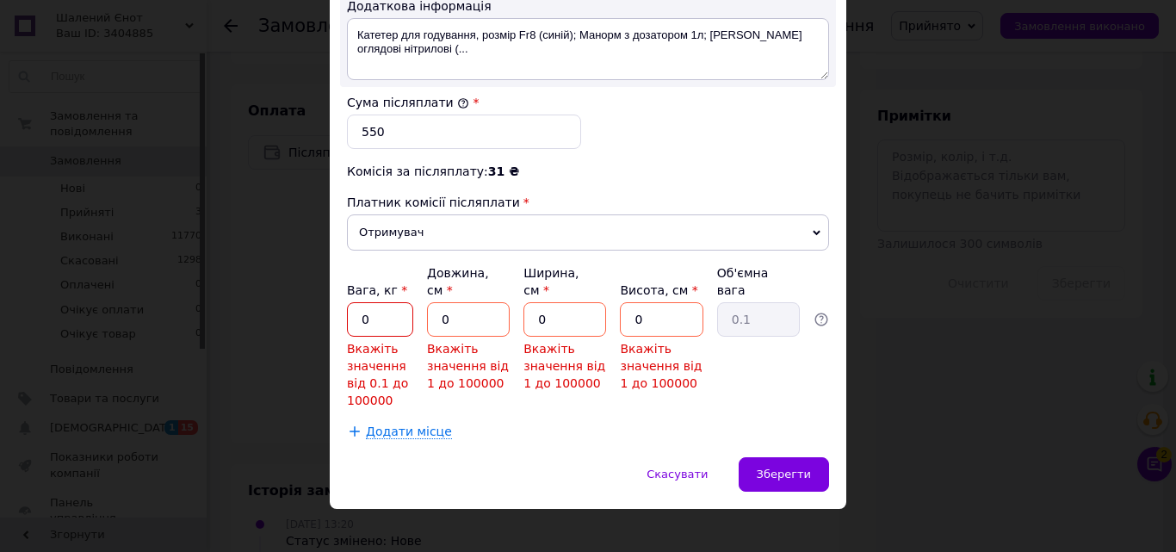
click at [406, 302] on input "0" at bounding box center [380, 319] width 66 height 34
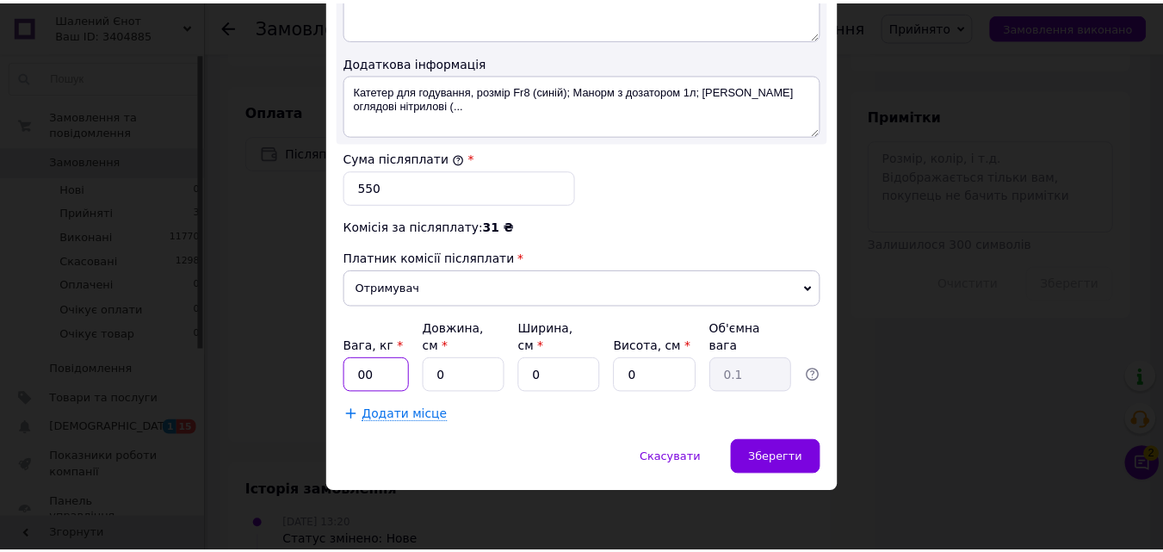
scroll to position [972, 0]
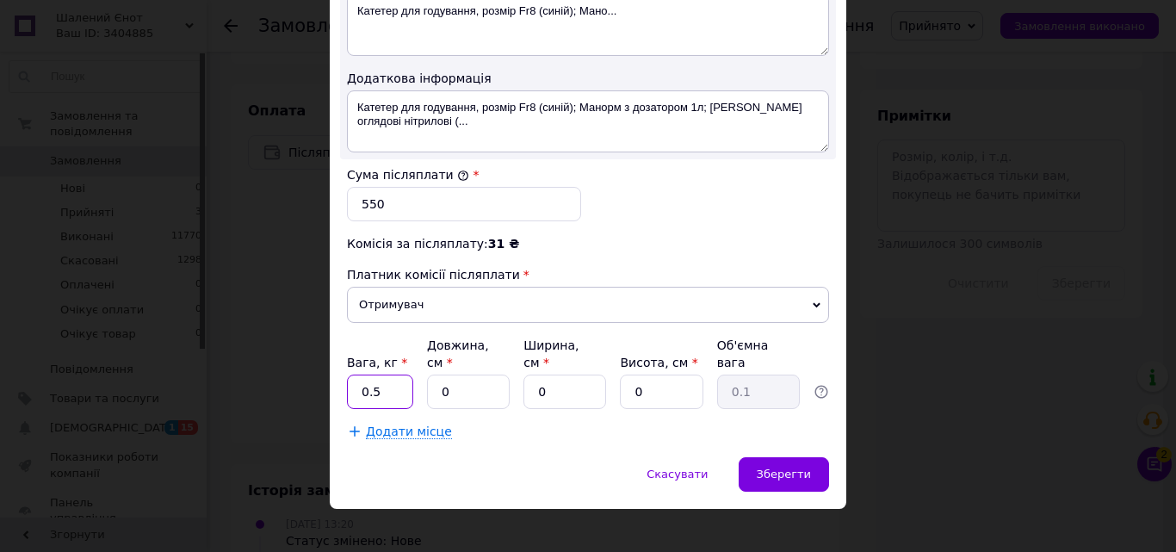
type input "0.5"
click at [448, 374] on input "0" at bounding box center [468, 391] width 83 height 34
click at [454, 378] on input "0" at bounding box center [468, 391] width 83 height 34
type input "1"
type input "0.1"
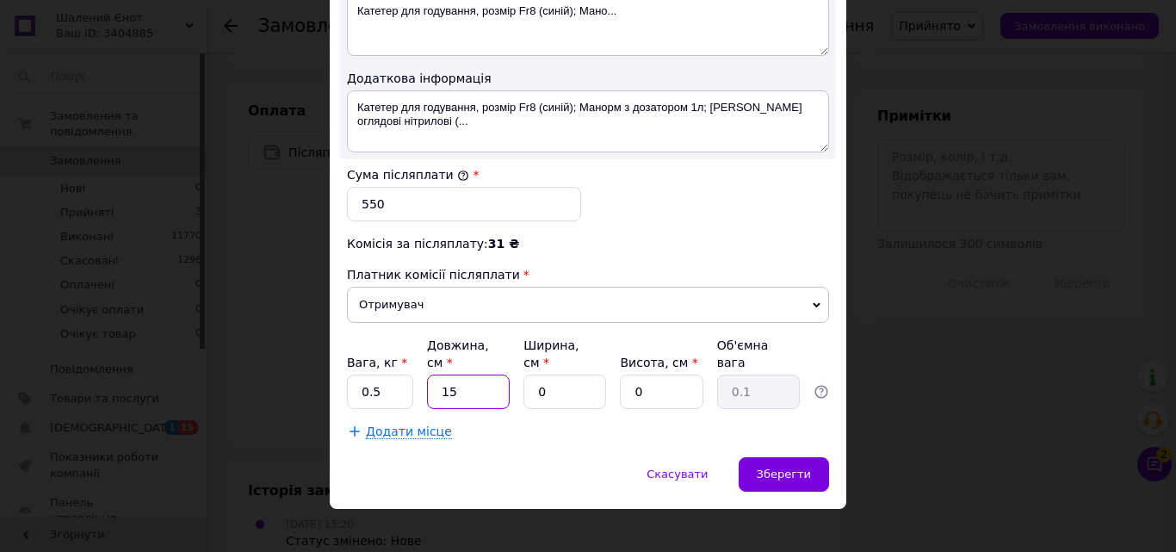
type input "15"
drag, startPoint x: 546, startPoint y: 376, endPoint x: 540, endPoint y: 363, distance: 14.6
click at [546, 374] on input "0" at bounding box center [564, 391] width 83 height 34
type input "5"
type input "0.1"
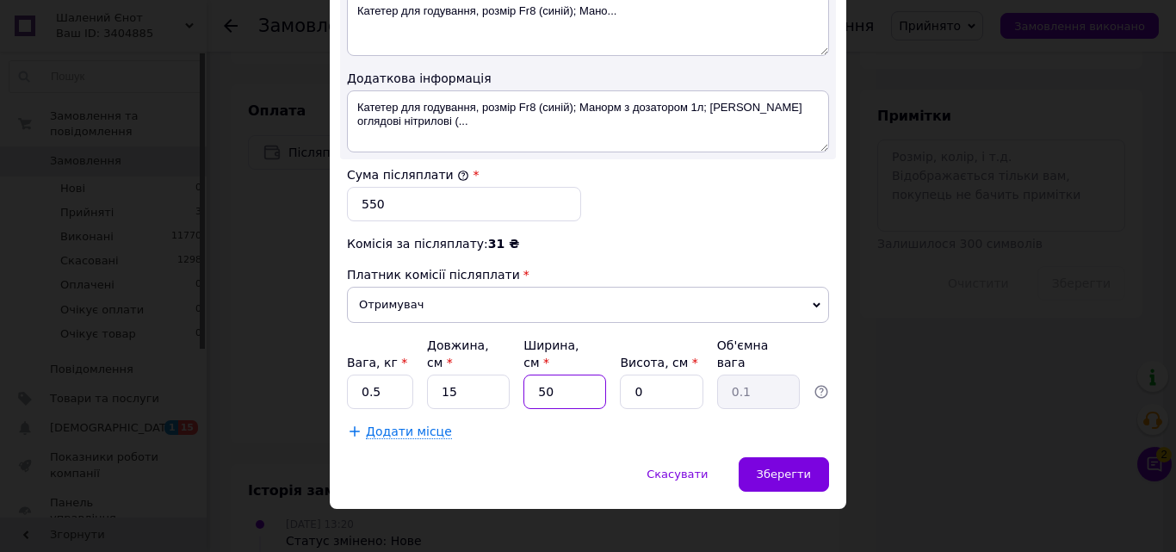
type input "50"
drag, startPoint x: 643, startPoint y: 367, endPoint x: 580, endPoint y: 363, distance: 63.0
click at [589, 367] on div "Вага, кг * 0.5 Довжина, см * 15 Ширина, см * 50 Висота, см * 0 Об'ємна вага 0.1" at bounding box center [588, 373] width 482 height 72
type input "1"
type input "0.19"
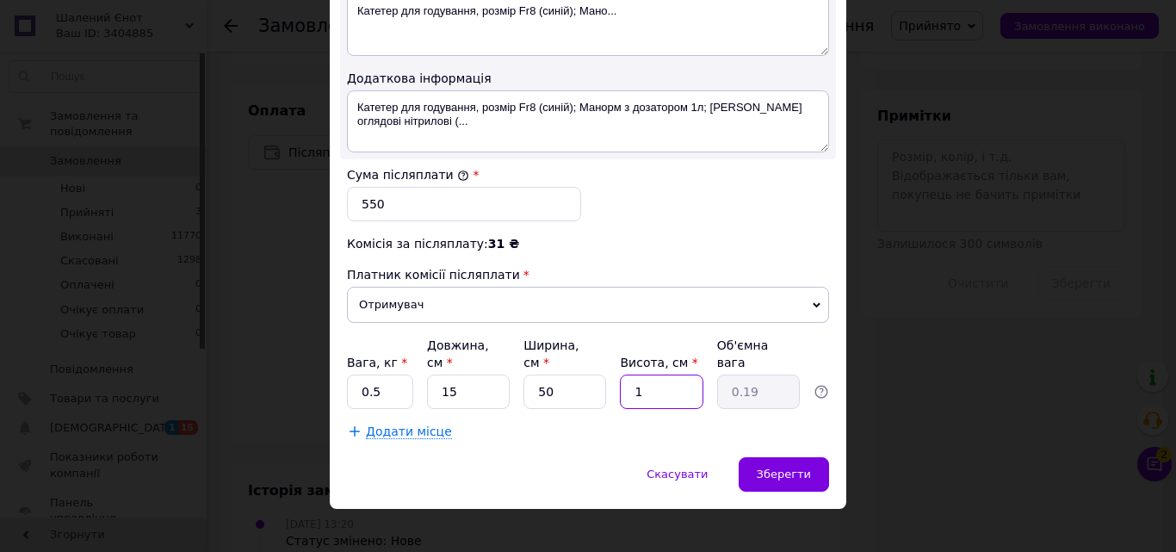
type input "12"
type input "2.25"
type input "12"
click at [778, 466] on div "Зберегти" at bounding box center [783, 474] width 90 height 34
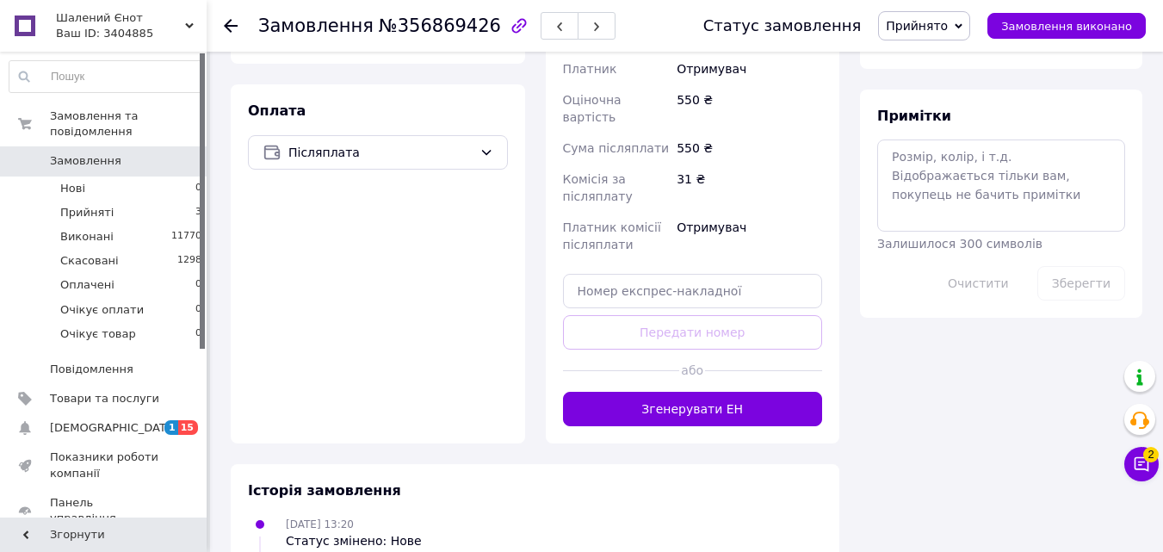
click at [722, 392] on button "Згенерувати ЕН" at bounding box center [693, 409] width 260 height 34
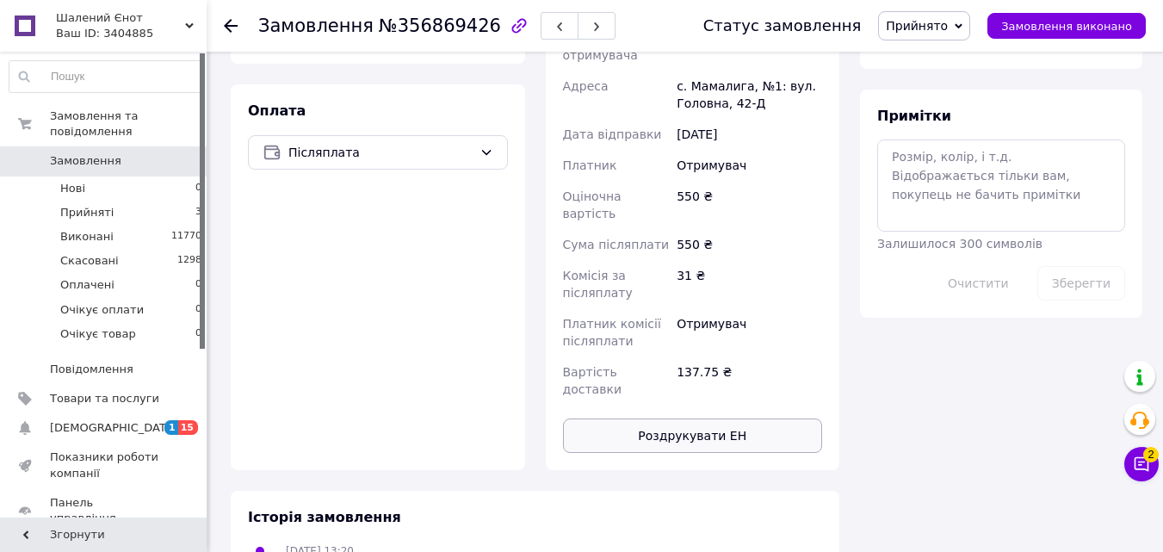
click at [724, 418] on button "Роздрукувати ЕН" at bounding box center [693, 435] width 260 height 34
click at [674, 418] on button "Роздрукувати ЕН" at bounding box center [693, 435] width 260 height 34
click at [942, 25] on span "Прийнято" at bounding box center [917, 26] width 62 height 14
click at [928, 58] on li "Виконано" at bounding box center [929, 60] width 101 height 26
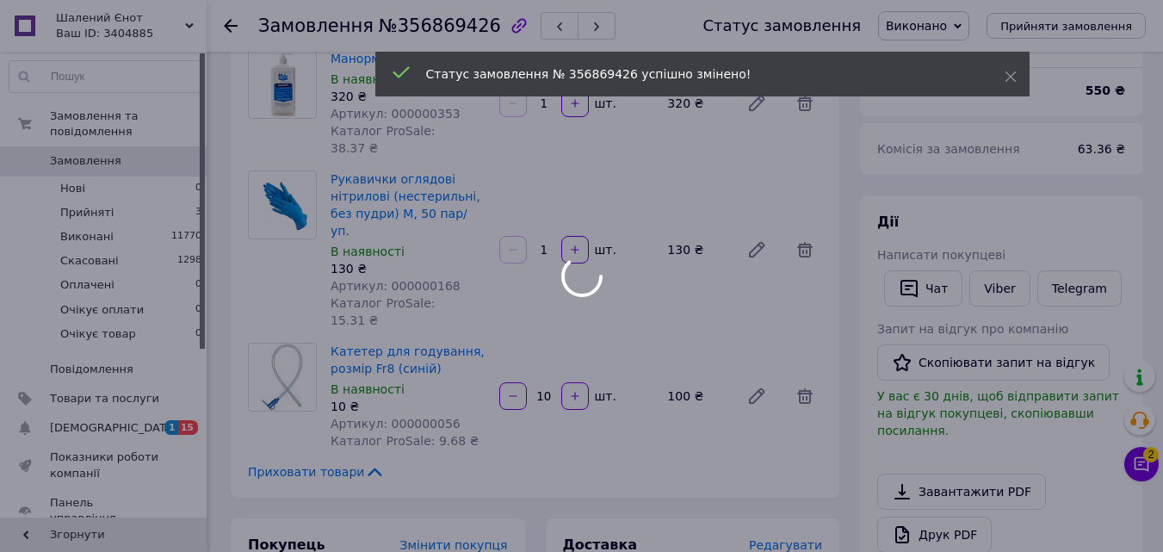
scroll to position [0, 0]
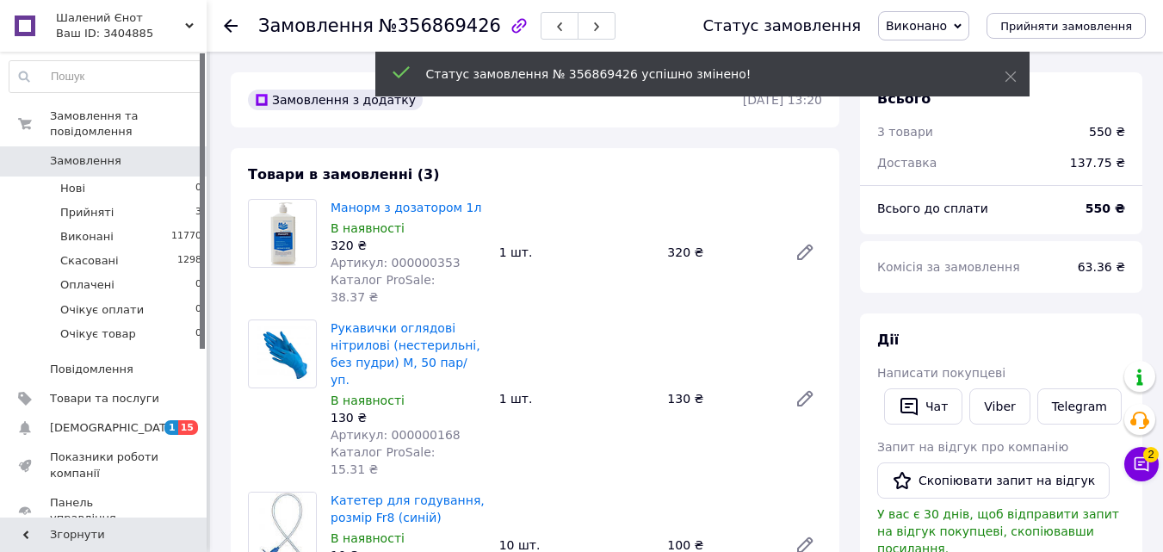
click at [226, 27] on use at bounding box center [231, 26] width 14 height 14
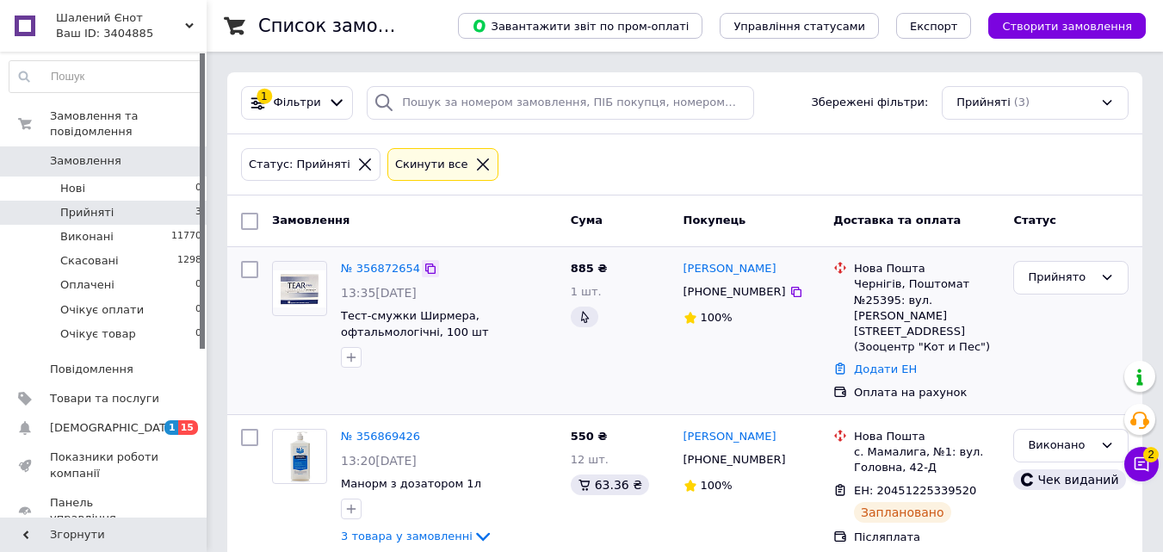
click at [423, 265] on icon at bounding box center [430, 269] width 14 height 14
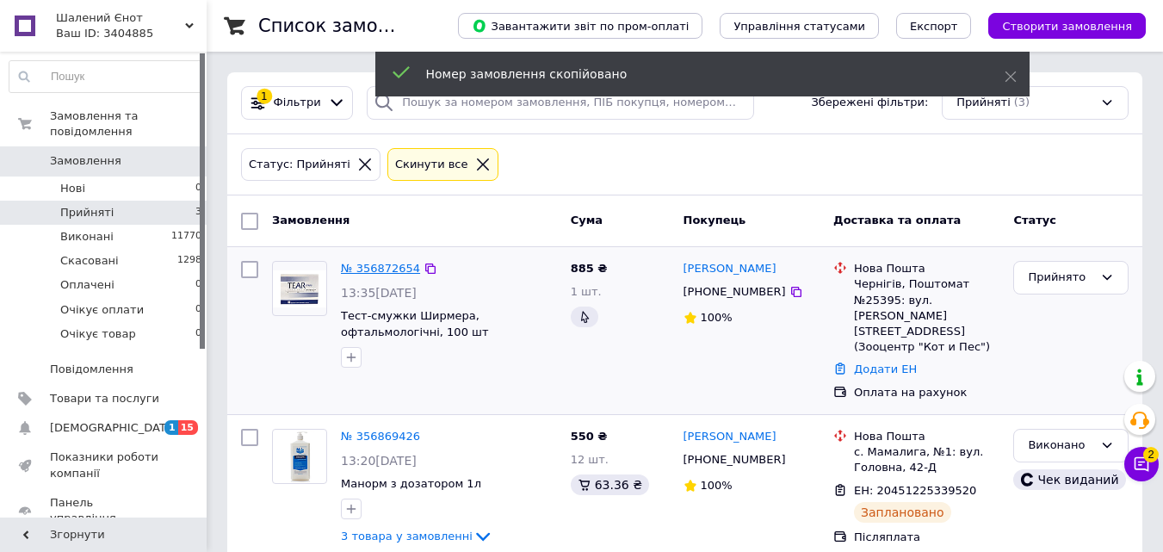
click at [384, 268] on link "№ 356872654" at bounding box center [380, 268] width 79 height 13
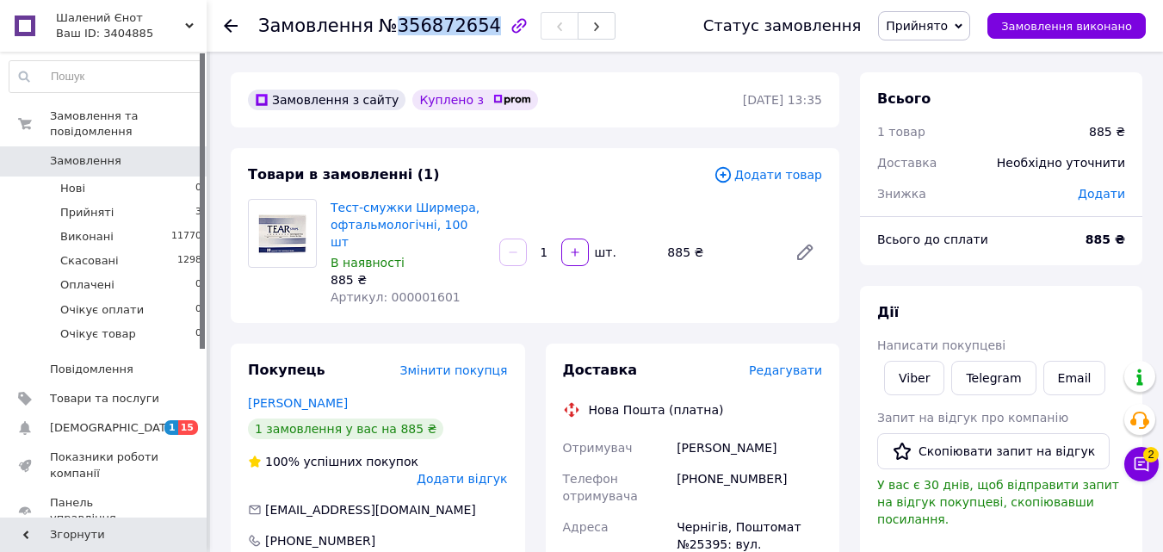
drag, startPoint x: 388, startPoint y: 24, endPoint x: 468, endPoint y: 31, distance: 80.3
click at [468, 31] on span "№356872654" at bounding box center [440, 25] width 122 height 21
copy span "356872654"
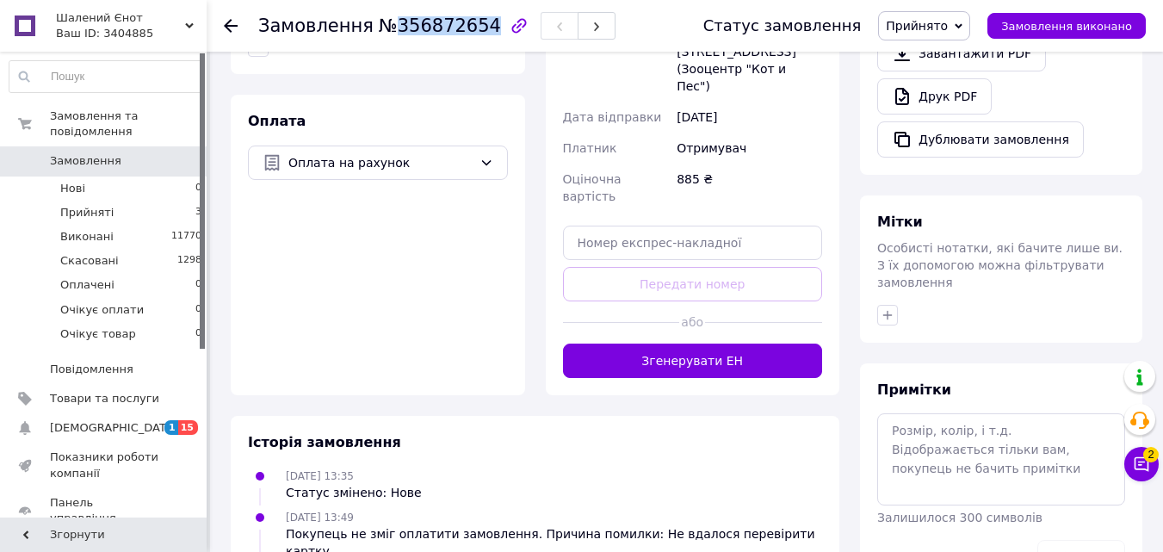
scroll to position [610, 0]
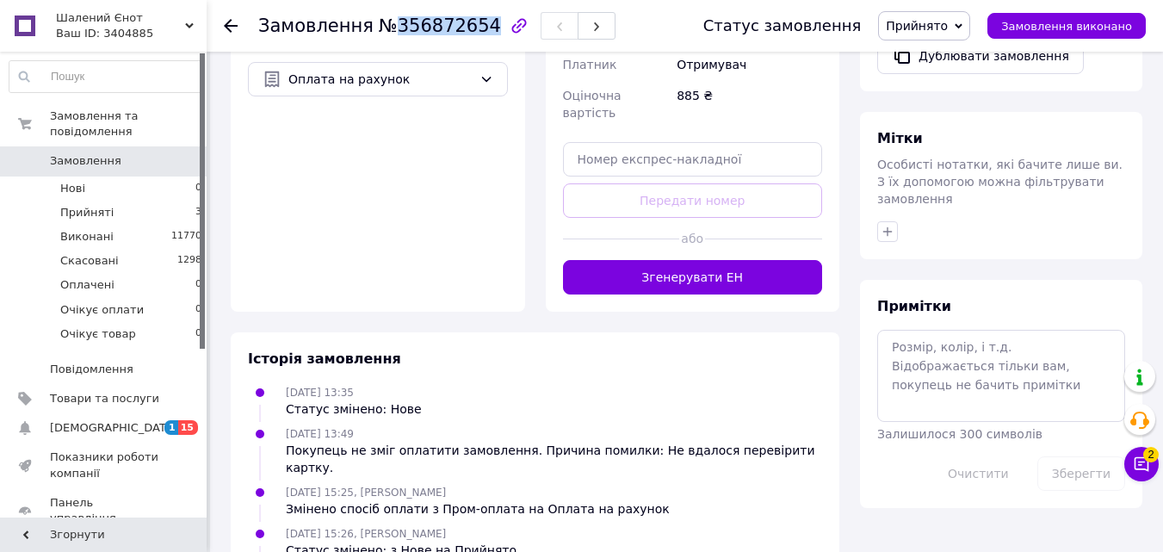
click at [703, 260] on button "Згенерувати ЕН" at bounding box center [693, 277] width 260 height 34
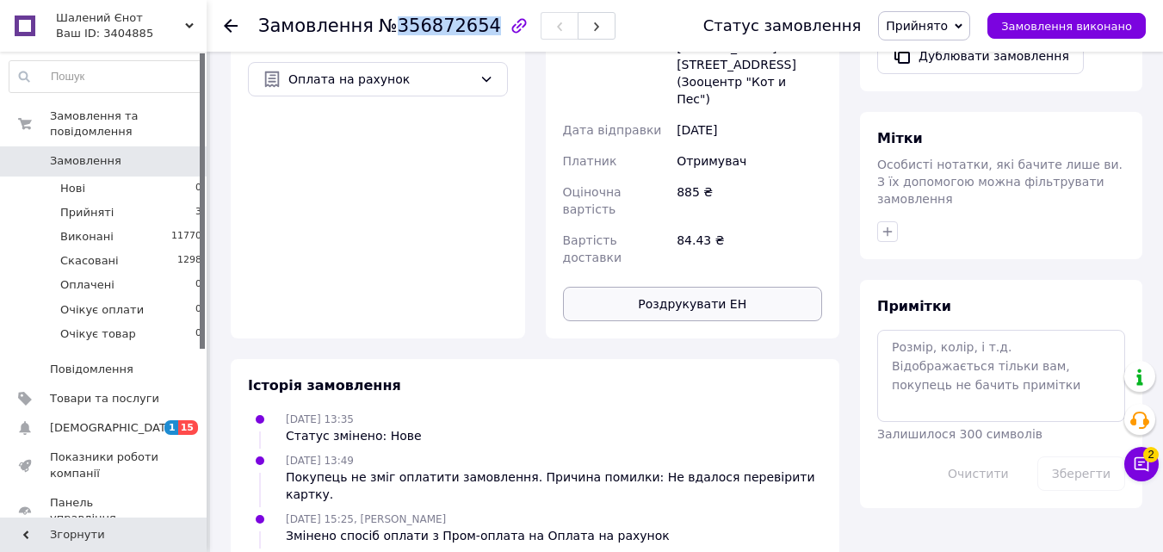
click at [707, 287] on button "Роздрукувати ЕН" at bounding box center [693, 304] width 260 height 34
